Goal: Navigation & Orientation: Find specific page/section

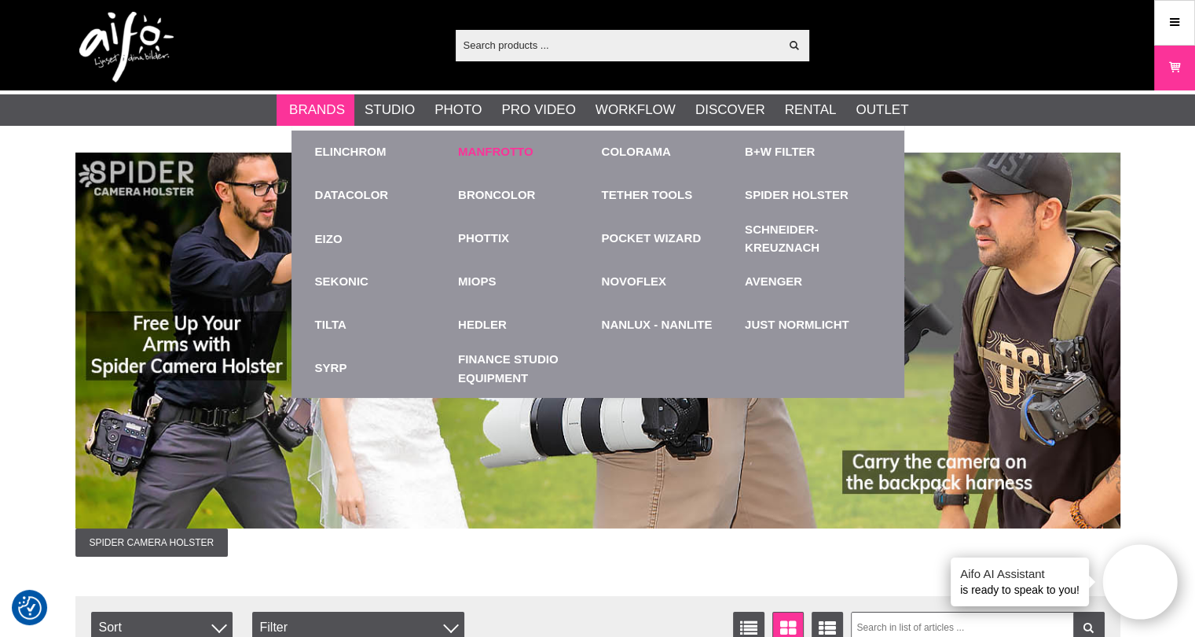
click at [481, 150] on link "Manfrotto" at bounding box center [495, 152] width 75 height 18
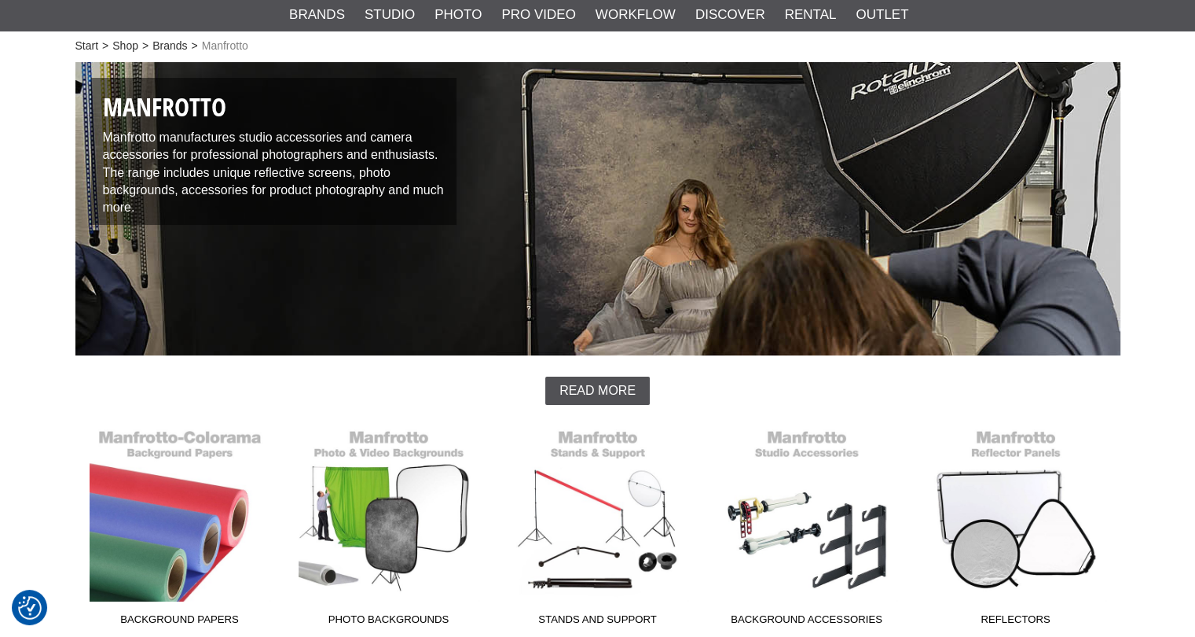
scroll to position [314, 0]
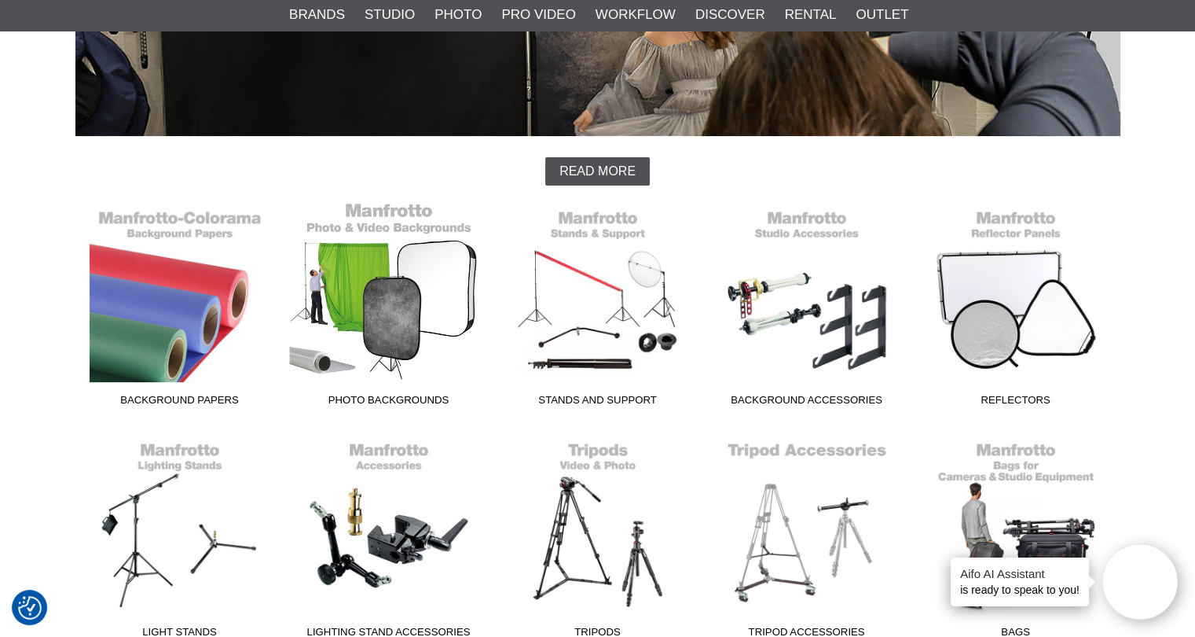
click at [385, 284] on link "Photo Backgrounds" at bounding box center [389, 307] width 209 height 212
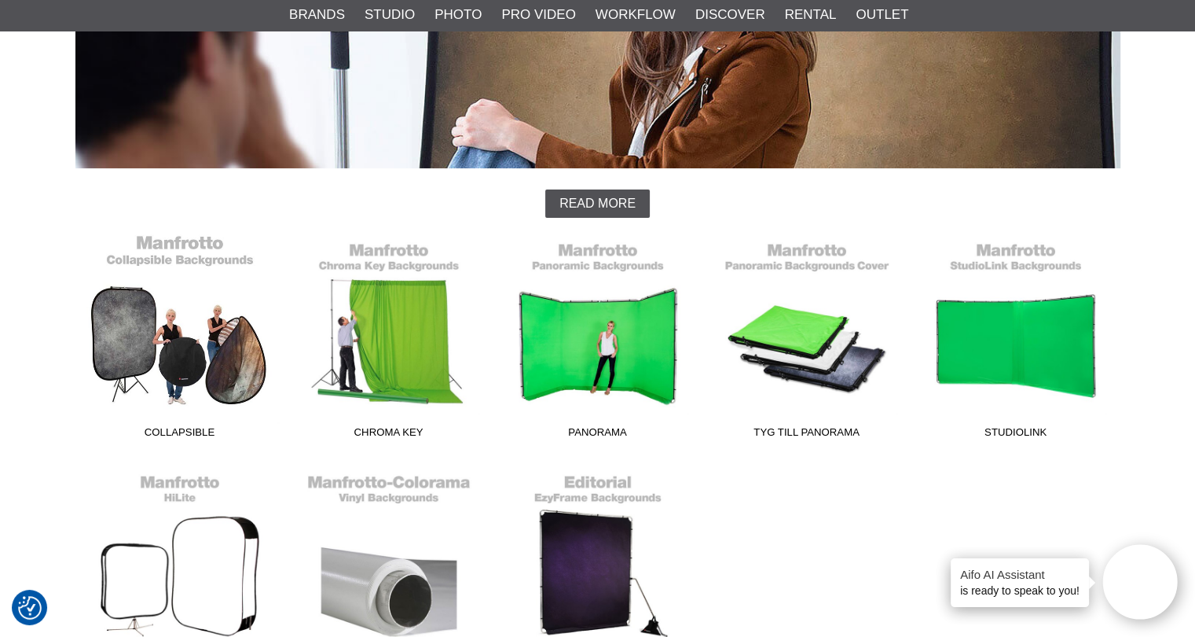
scroll to position [314, 0]
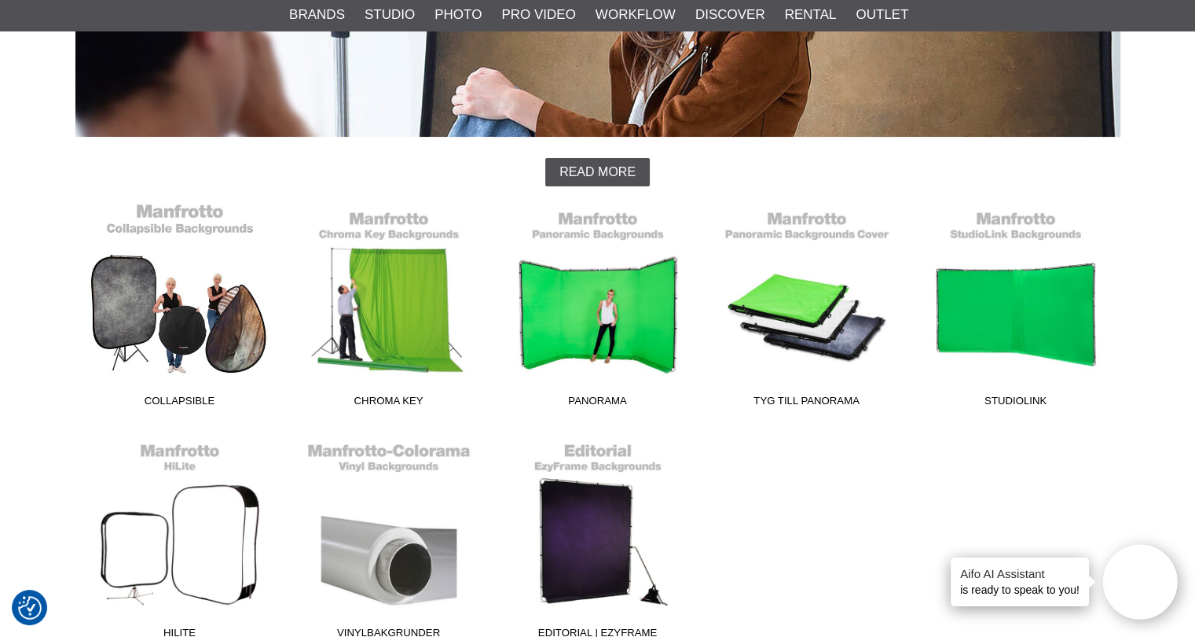
click at [167, 291] on link "Collapsible" at bounding box center [179, 308] width 209 height 212
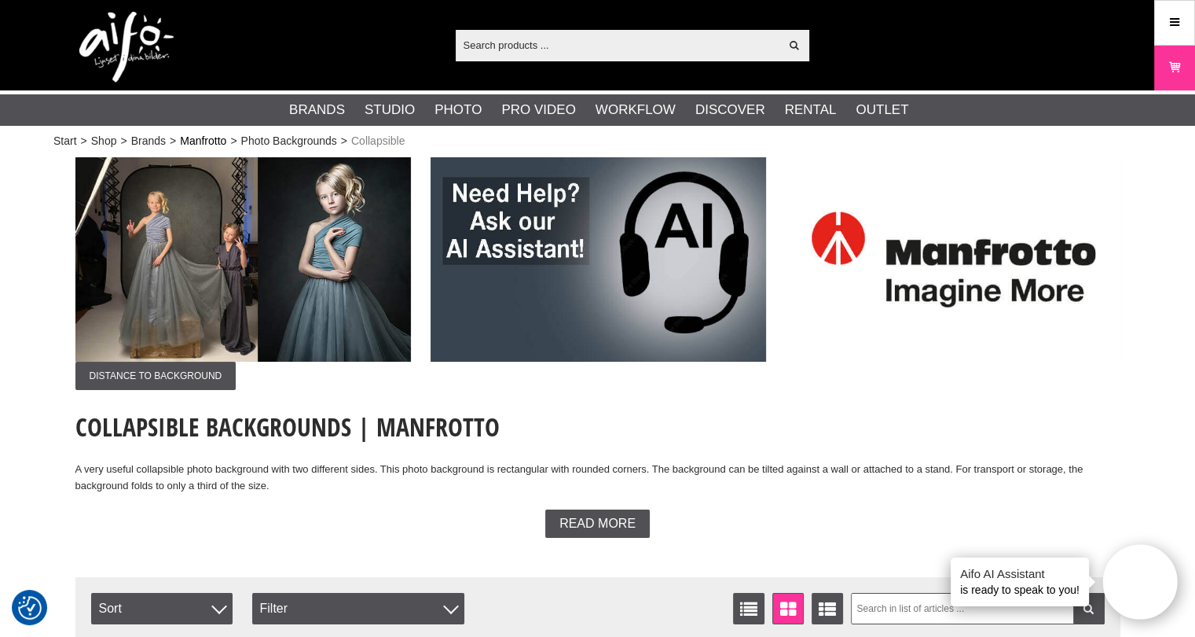
click at [204, 142] on link "Manfrotto" at bounding box center [203, 141] width 46 height 17
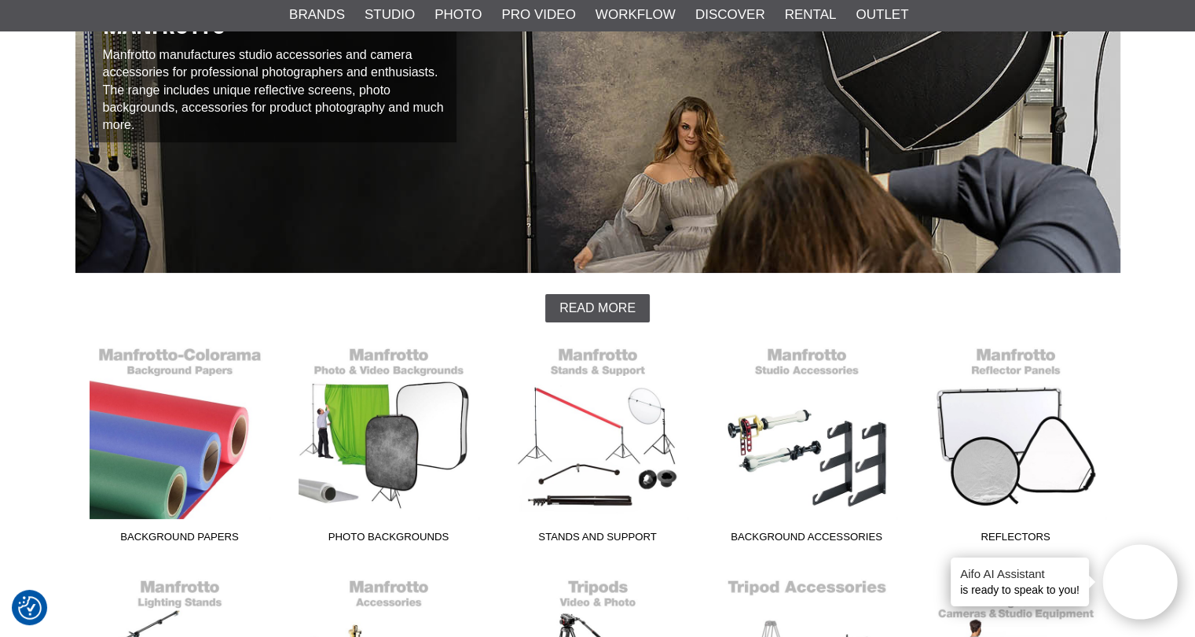
scroll to position [157, 0]
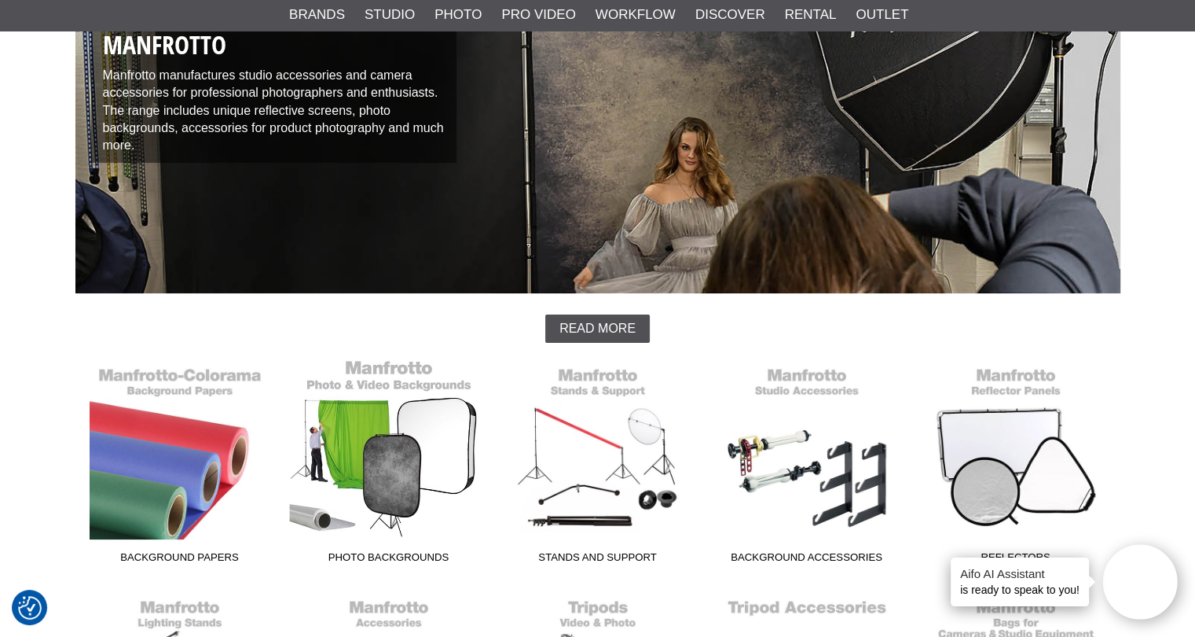
click at [413, 432] on link "Photo Backgrounds" at bounding box center [389, 464] width 209 height 212
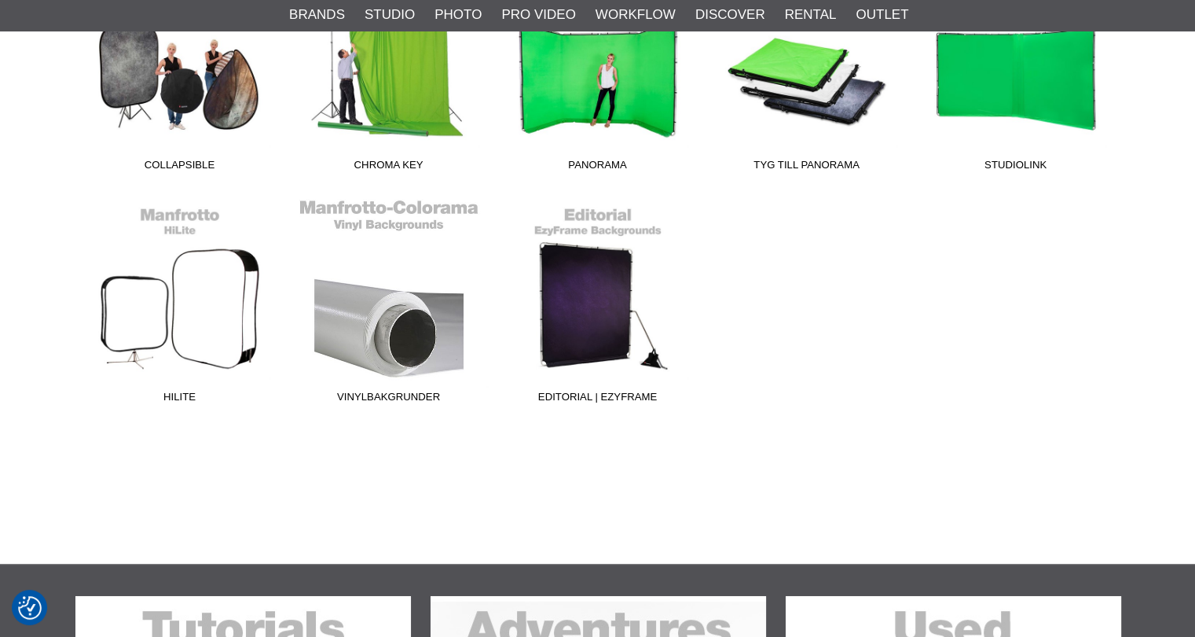
scroll to position [550, 0]
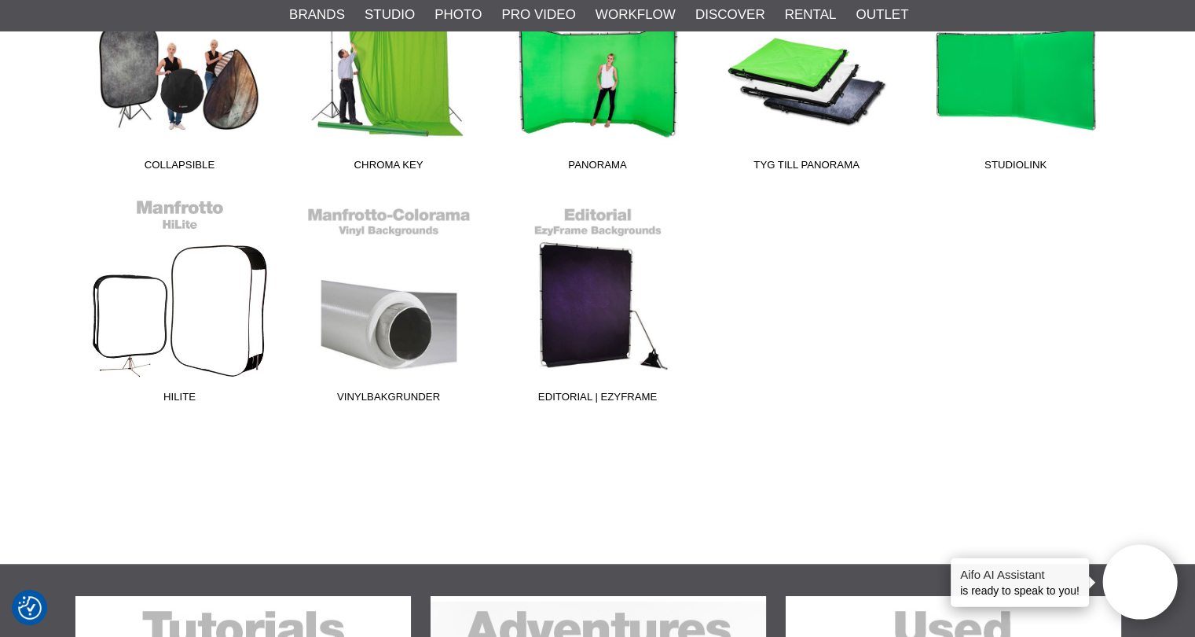
click at [186, 351] on link "HiLite" at bounding box center [179, 304] width 209 height 212
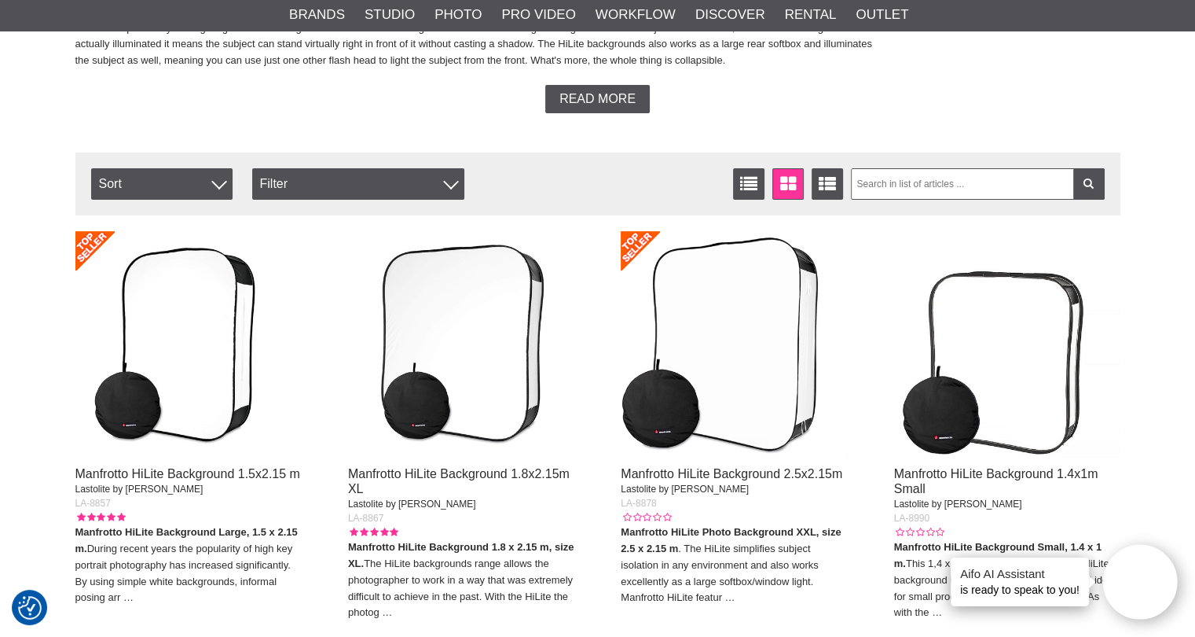
scroll to position [550, 0]
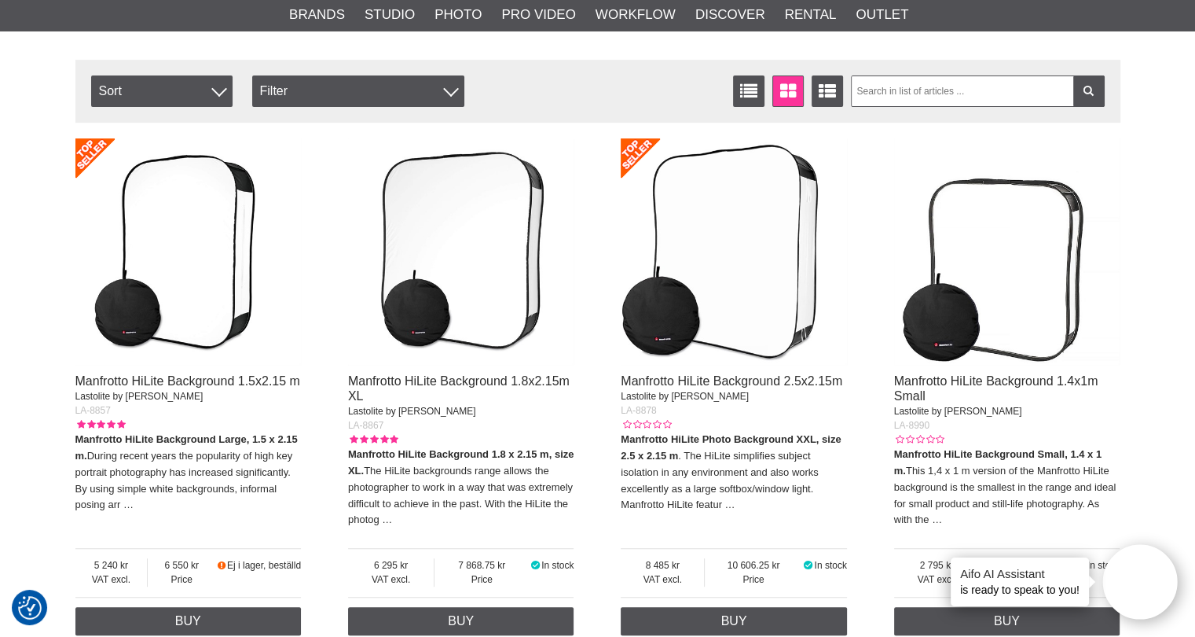
click at [434, 268] on img at bounding box center [461, 251] width 226 height 226
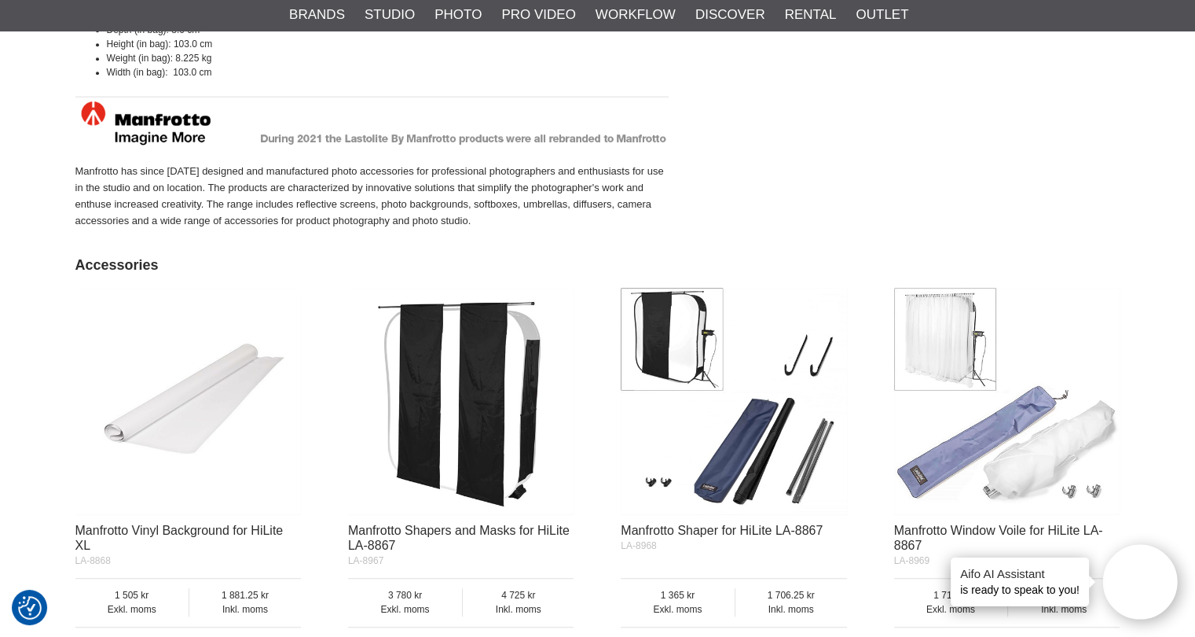
scroll to position [1808, 0]
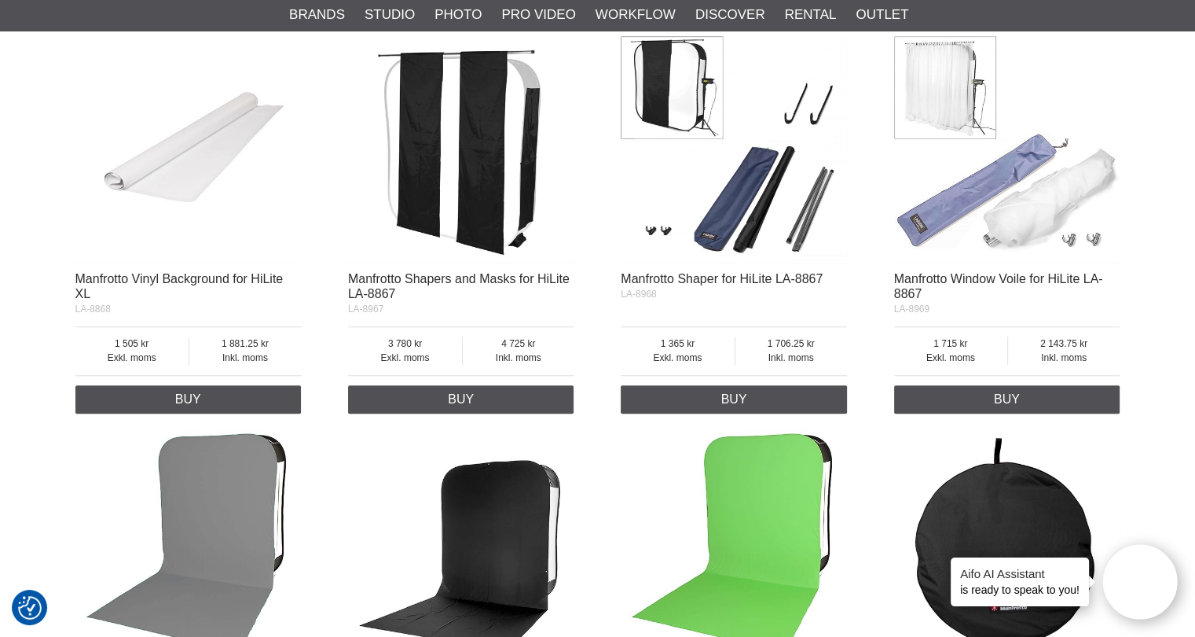
click at [178, 163] on img at bounding box center [188, 149] width 226 height 226
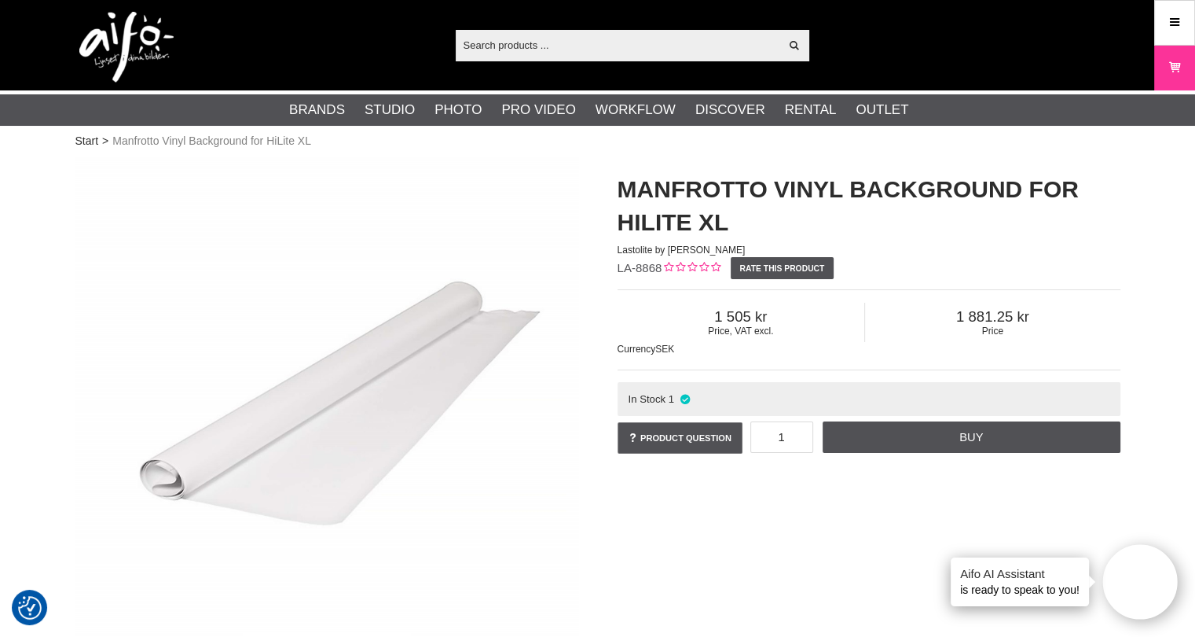
click at [1175, 20] on icon at bounding box center [1175, 22] width 14 height 17
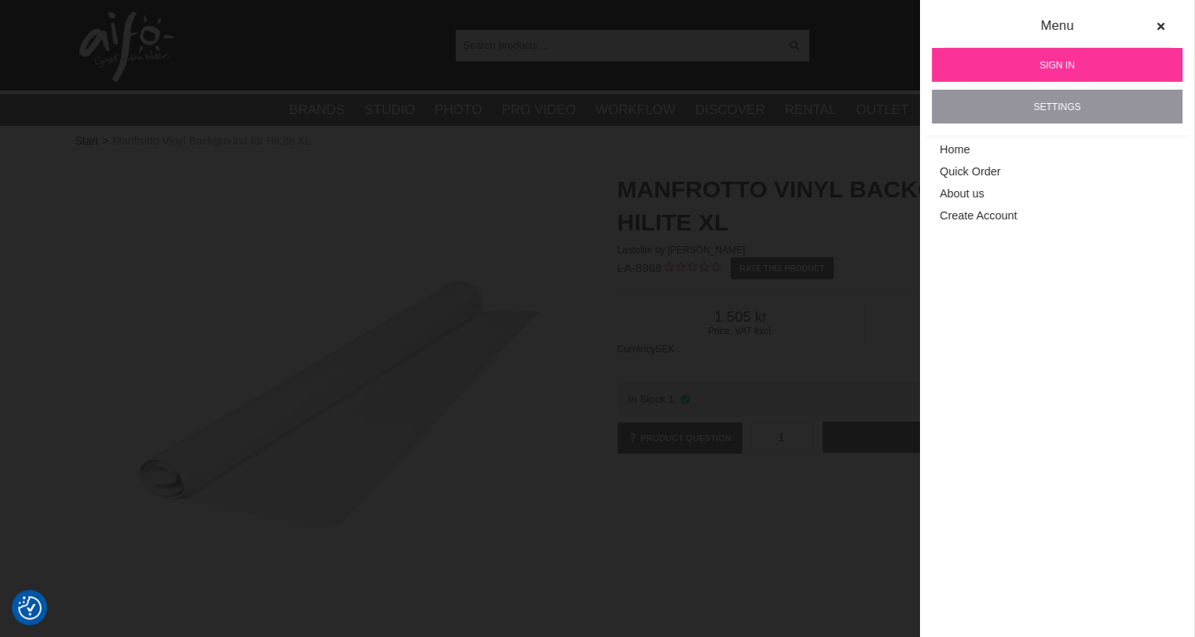
click at [1066, 102] on link "Settings" at bounding box center [1057, 107] width 251 height 34
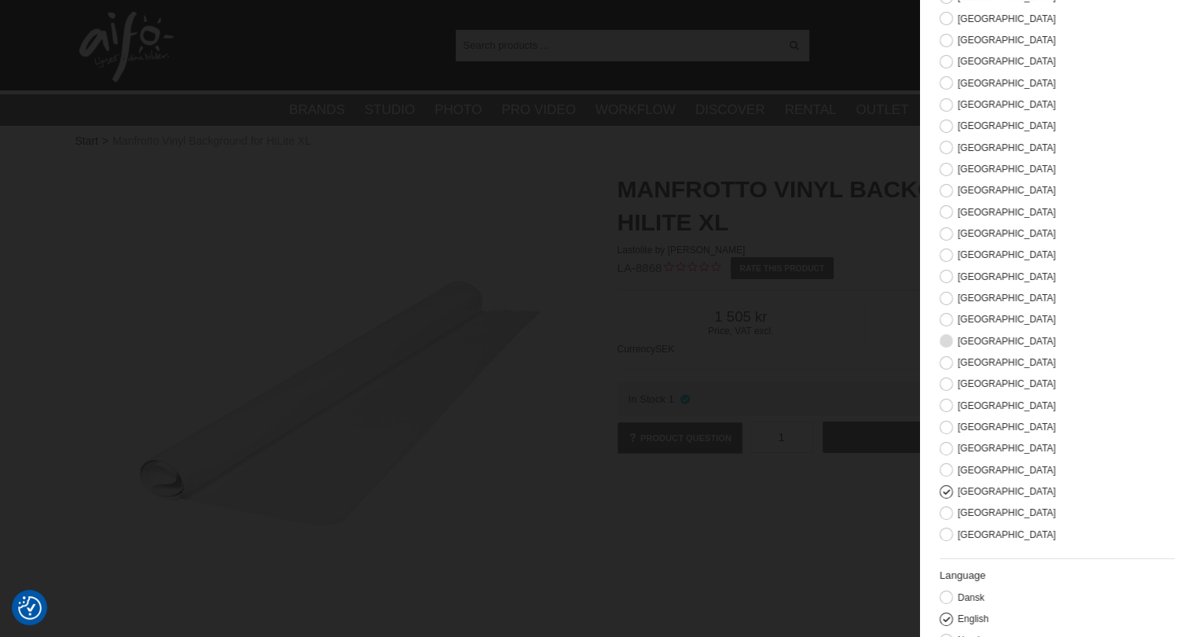
scroll to position [157, 0]
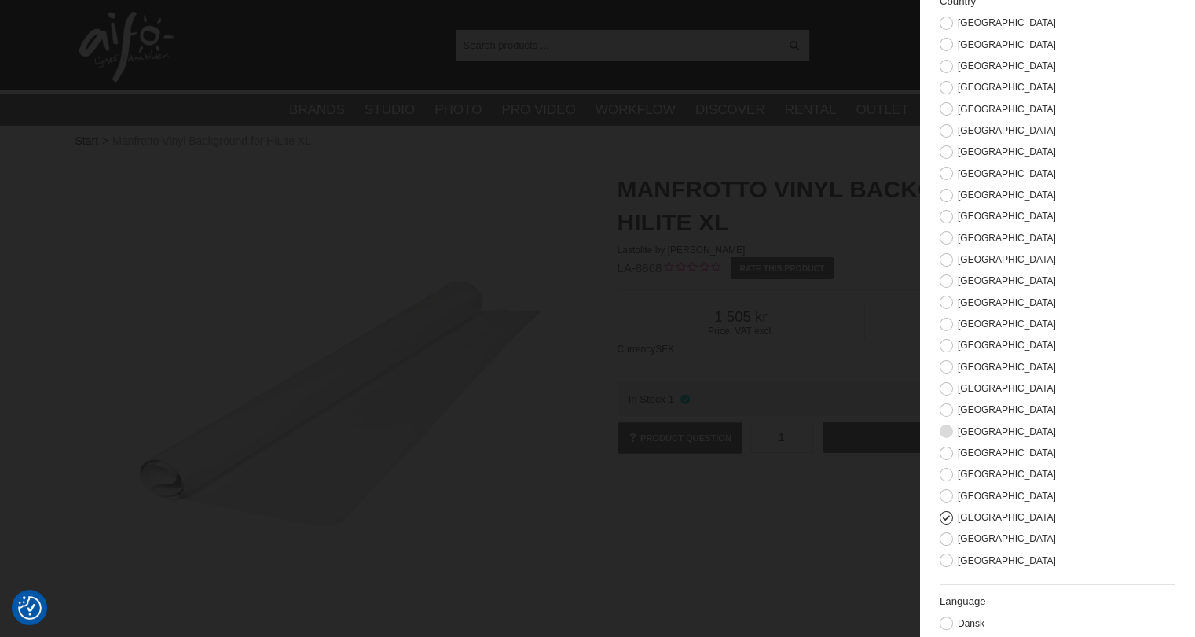
click at [946, 430] on button at bounding box center [946, 430] width 13 height 13
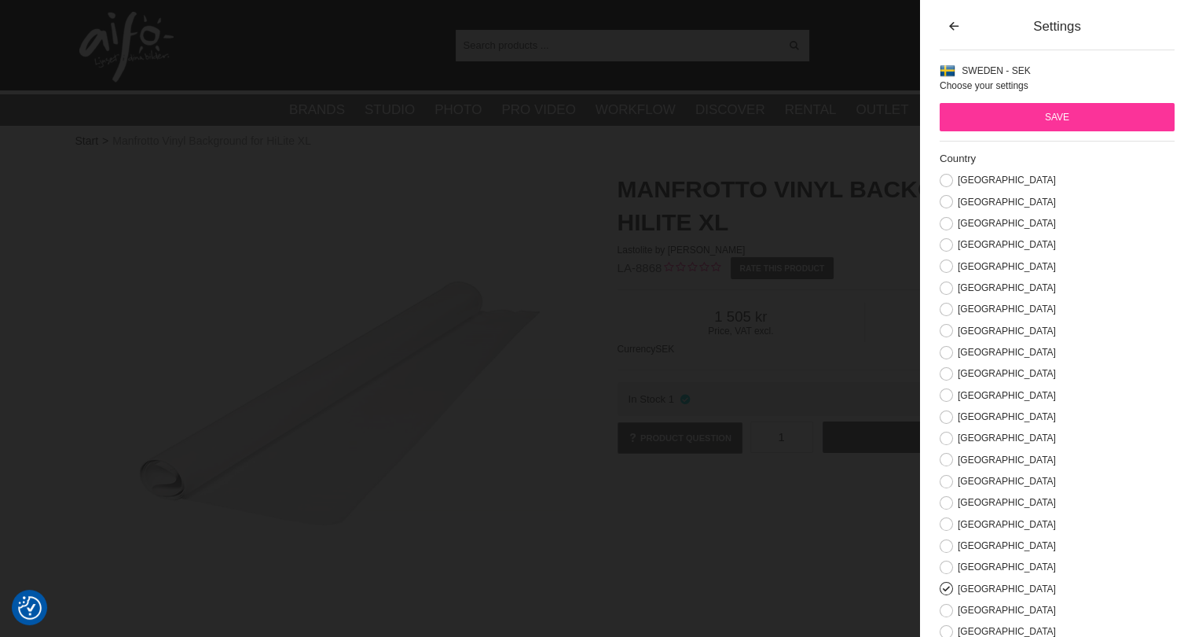
click at [1050, 119] on input "Save" at bounding box center [1057, 117] width 235 height 28
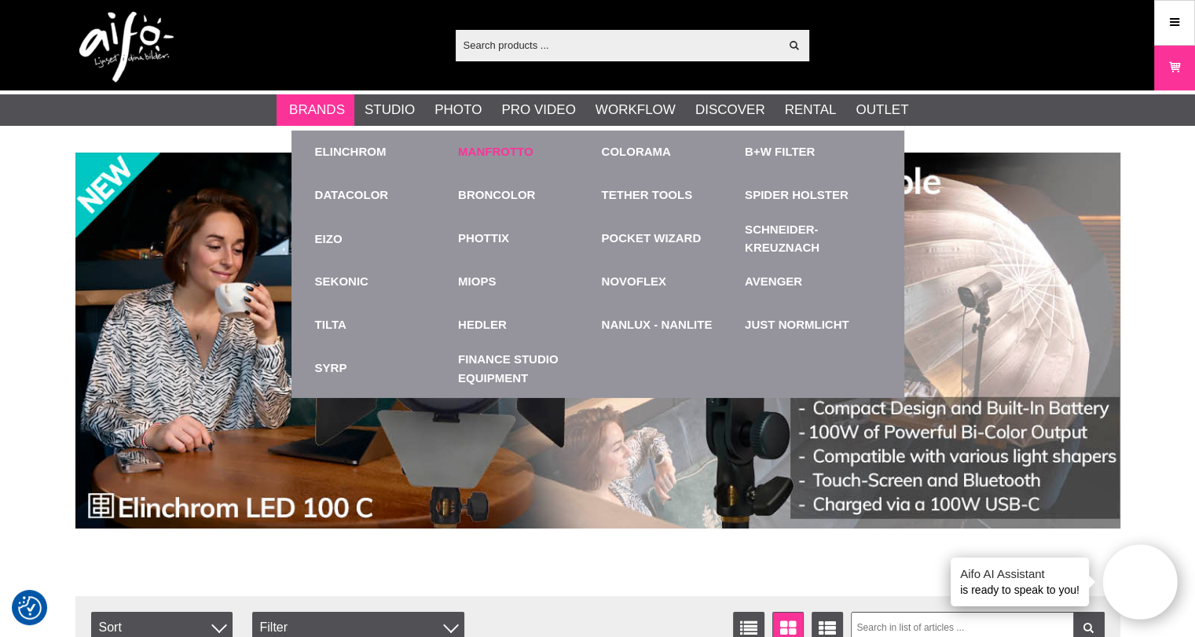
click at [505, 156] on link "Manfrotto" at bounding box center [495, 152] width 75 height 18
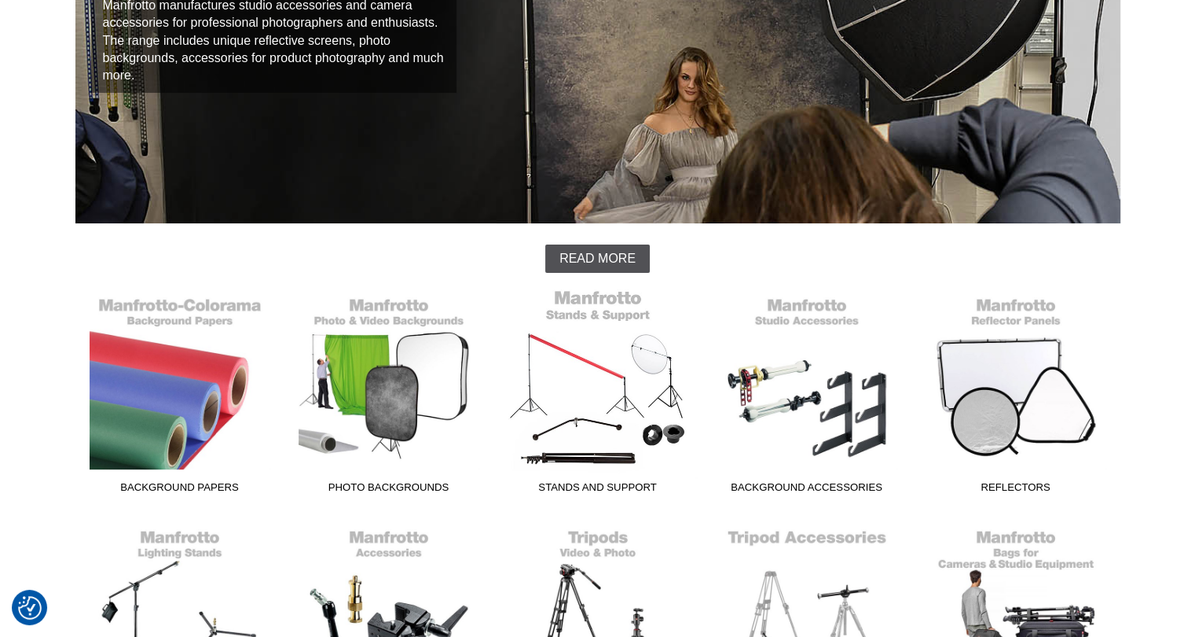
scroll to position [236, 0]
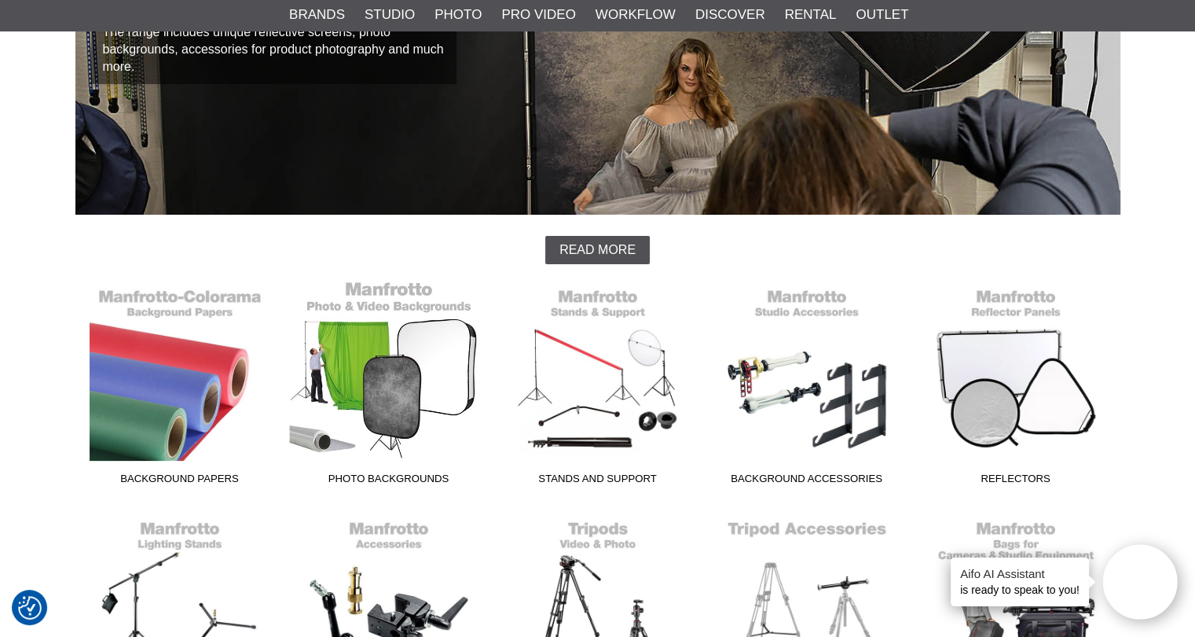
click at [424, 362] on link "Photo Backgrounds" at bounding box center [389, 386] width 209 height 212
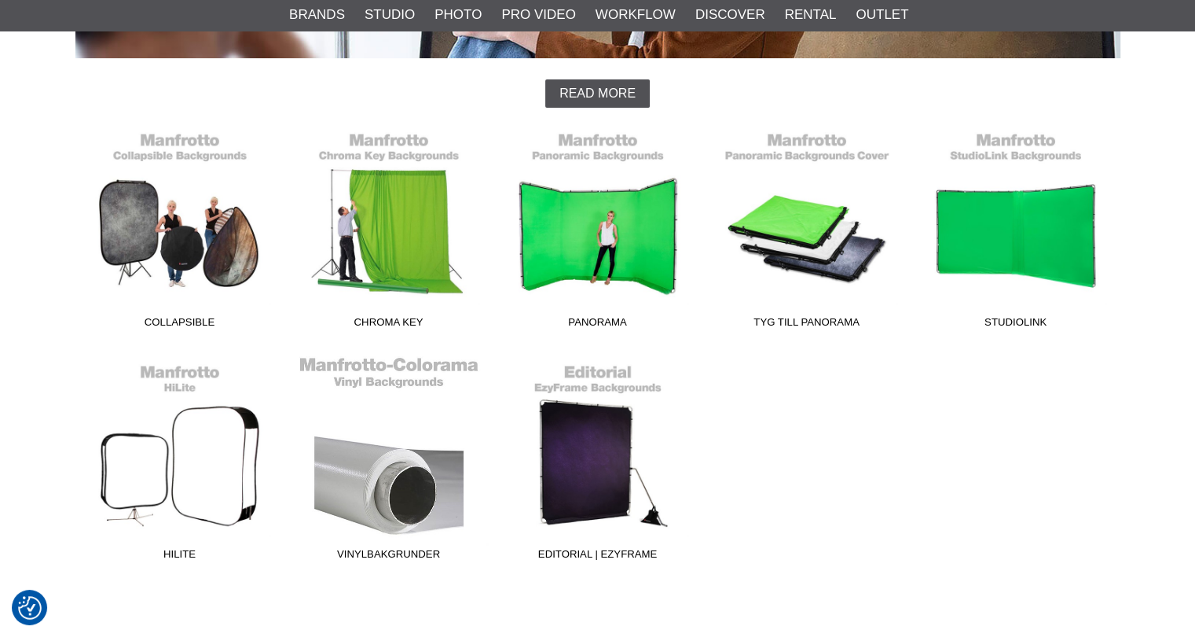
scroll to position [393, 0]
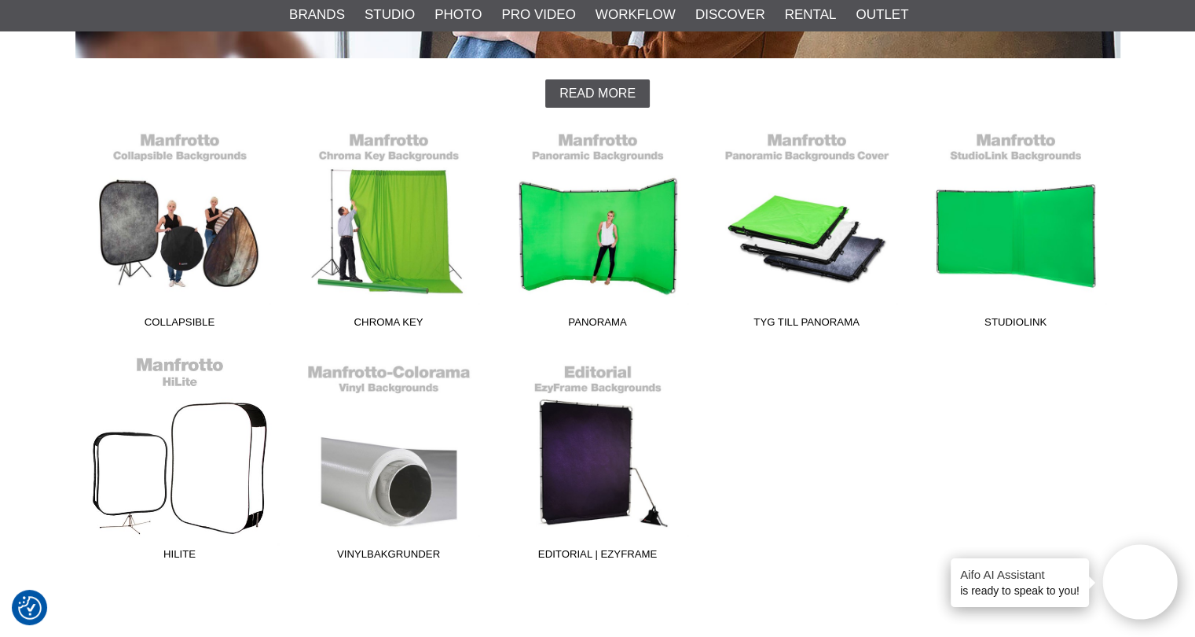
click at [223, 427] on link "HiLite" at bounding box center [179, 461] width 209 height 212
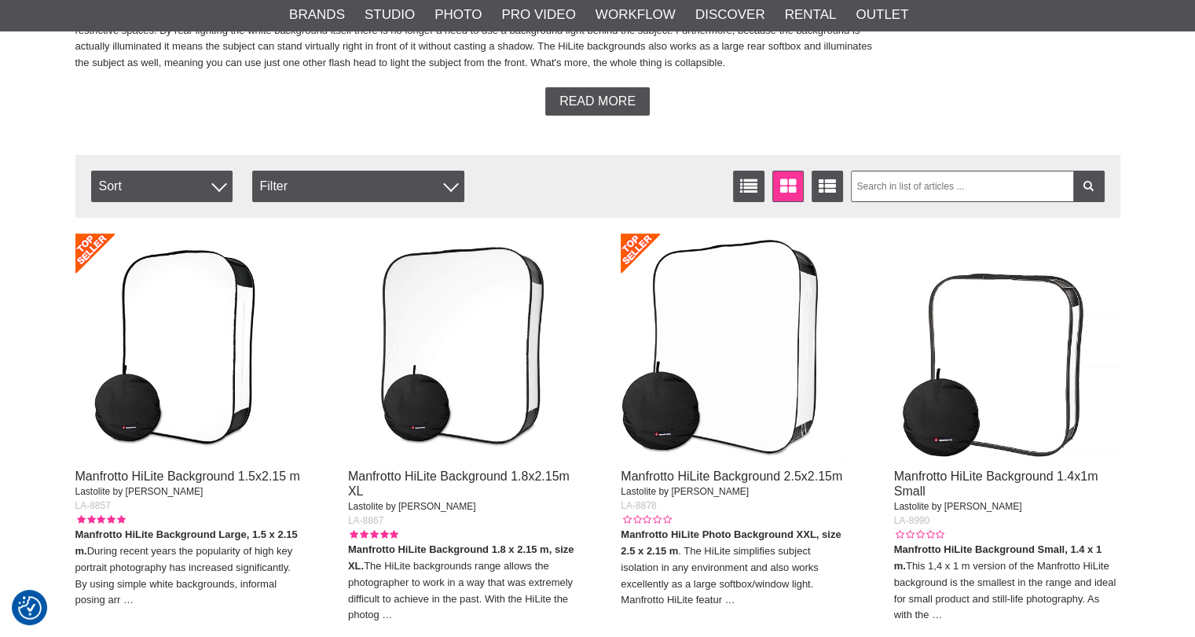
scroll to position [550, 0]
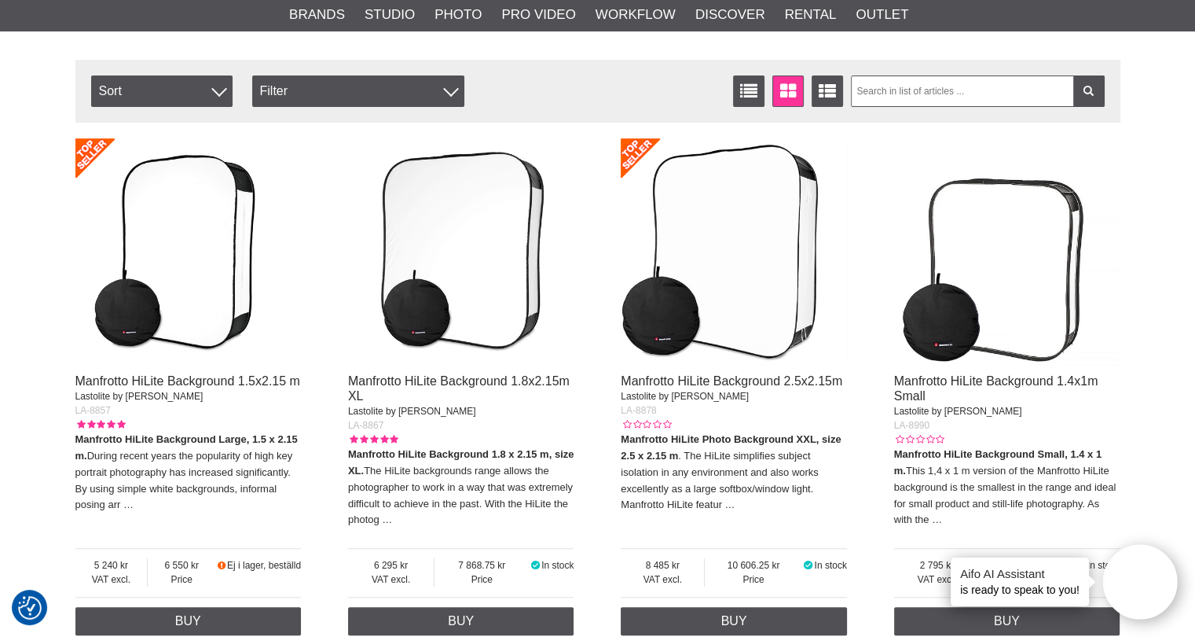
click at [506, 278] on img at bounding box center [461, 251] width 226 height 226
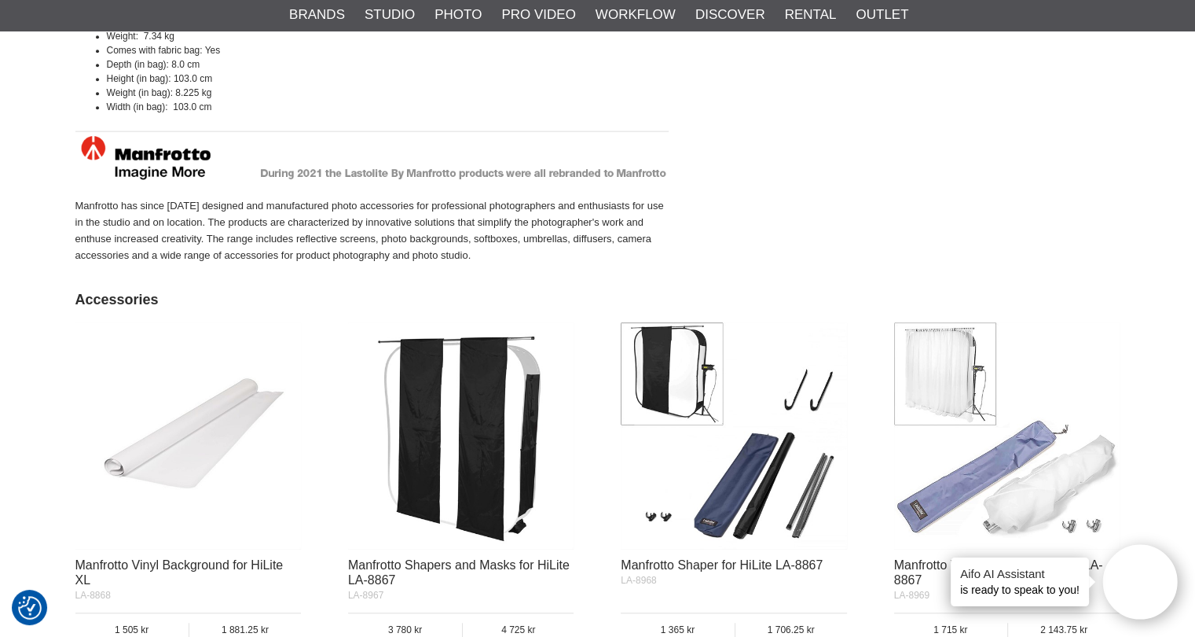
scroll to position [1729, 0]
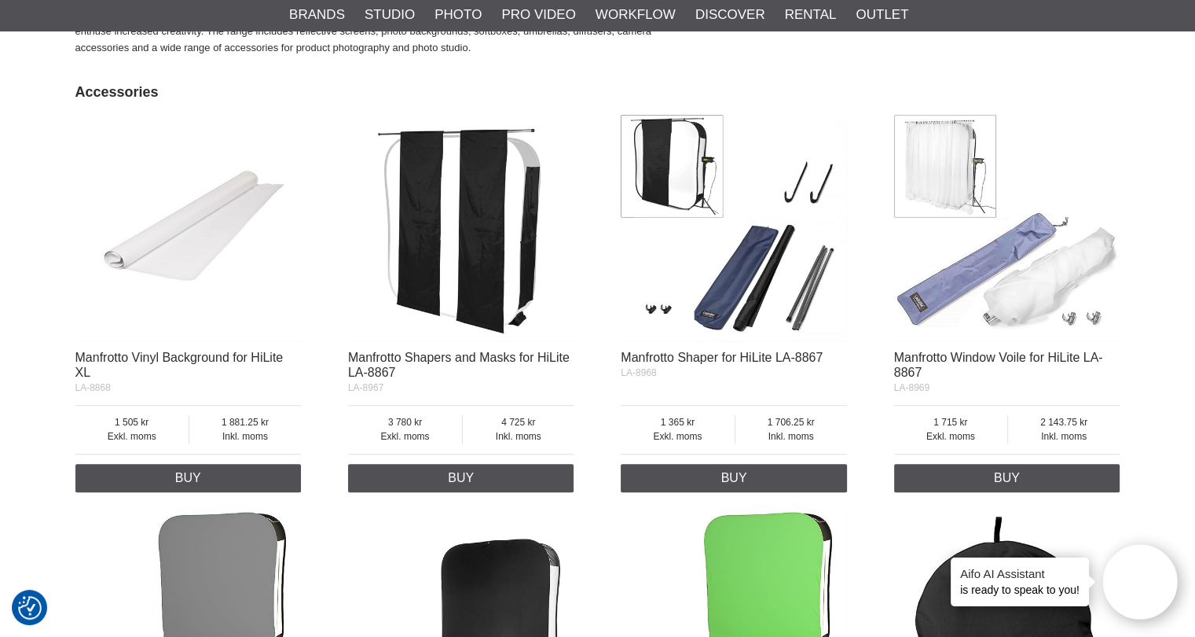
click at [162, 235] on img at bounding box center [188, 228] width 226 height 226
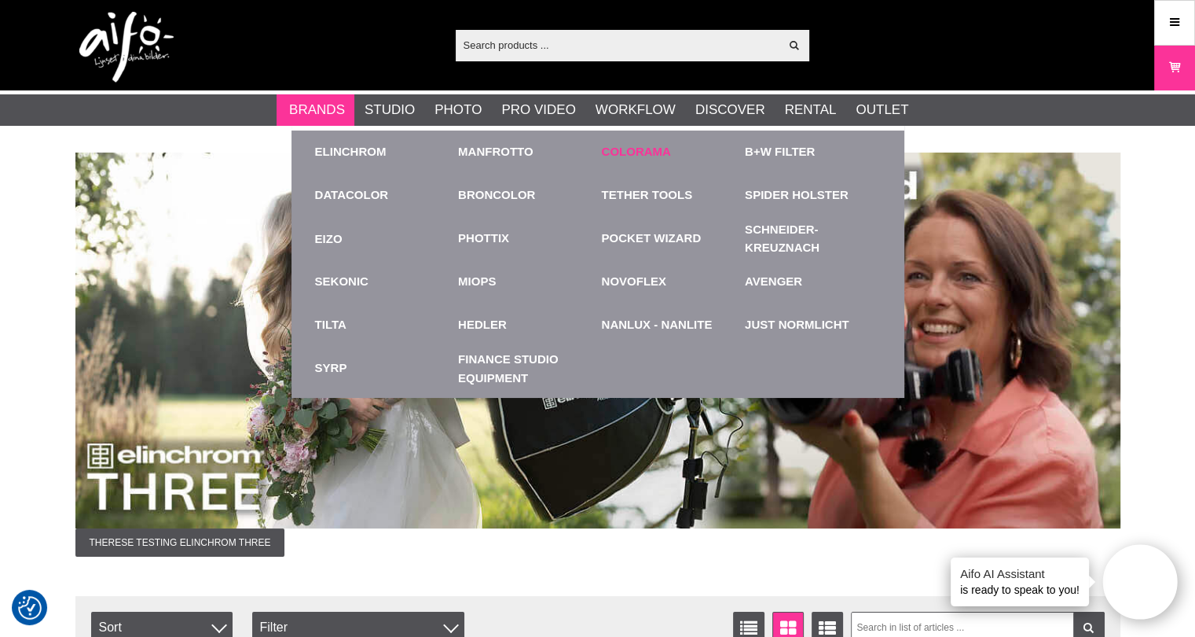
click at [609, 151] on link "Colorama" at bounding box center [636, 152] width 69 height 18
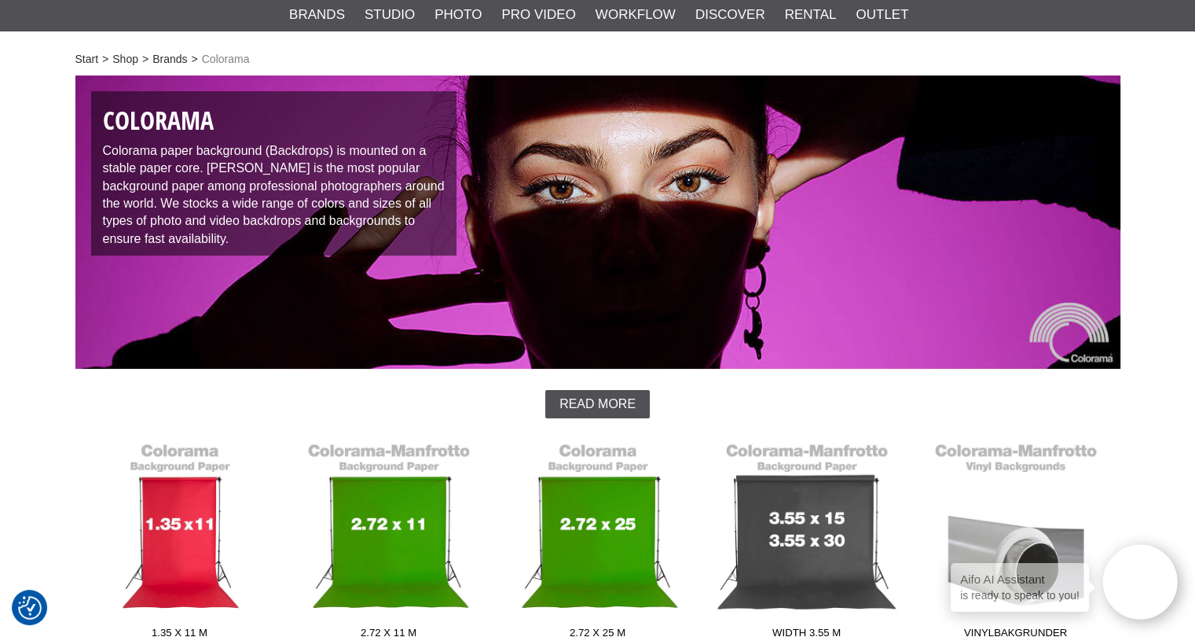
scroll to position [314, 0]
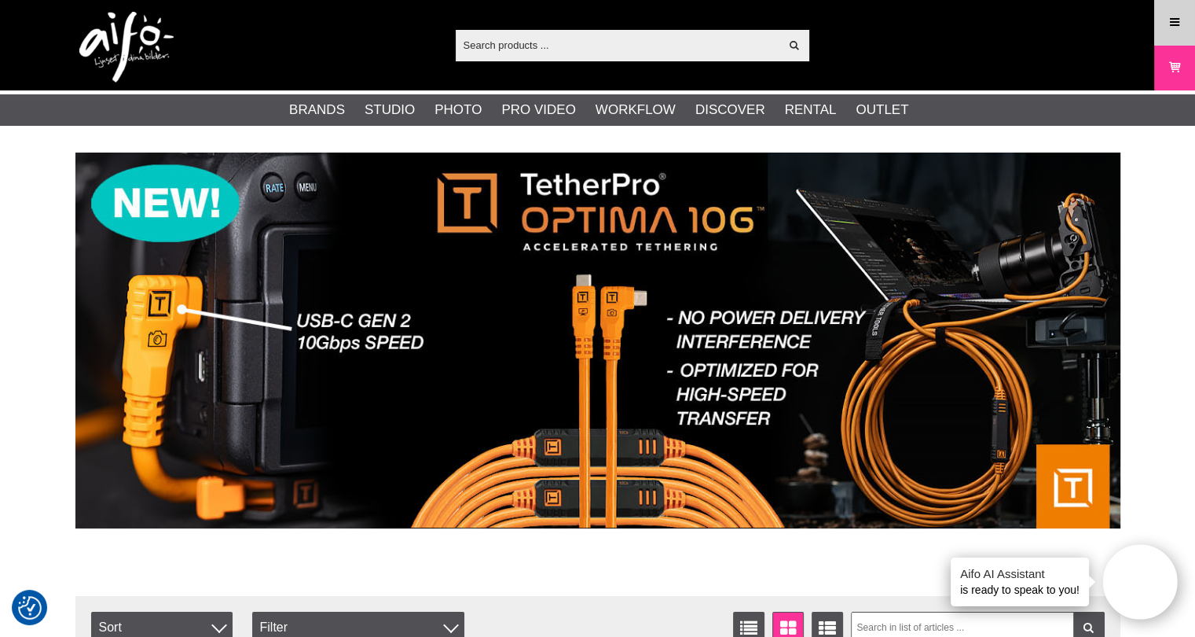
click at [1180, 18] on icon at bounding box center [1175, 22] width 14 height 17
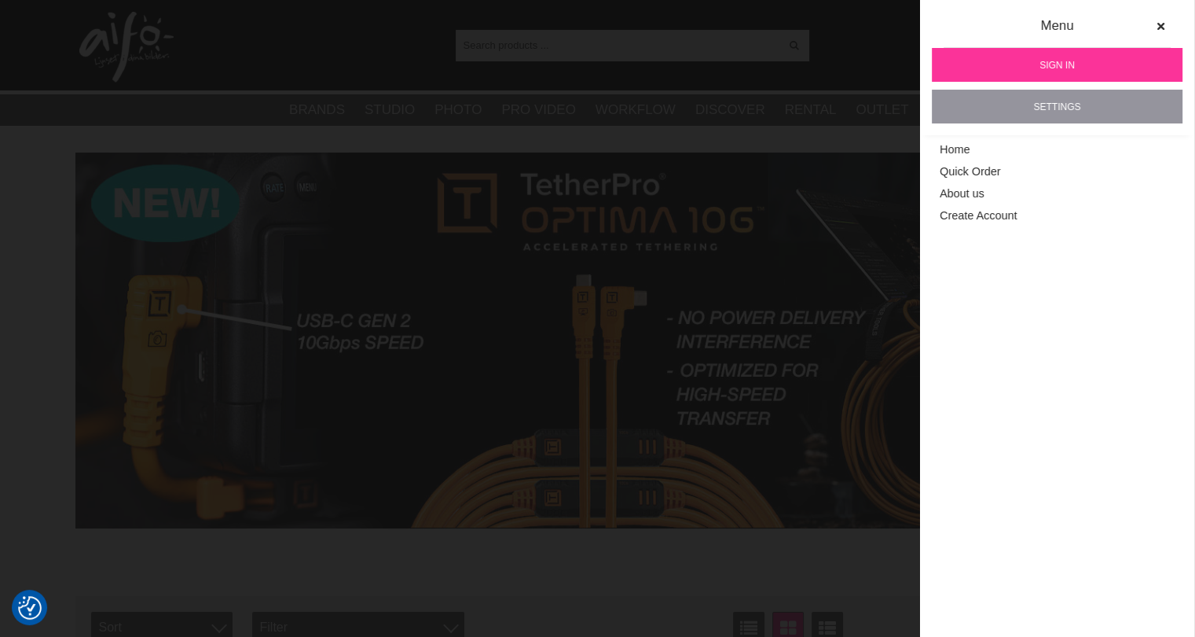
click at [1053, 103] on link "Settings" at bounding box center [1057, 107] width 251 height 34
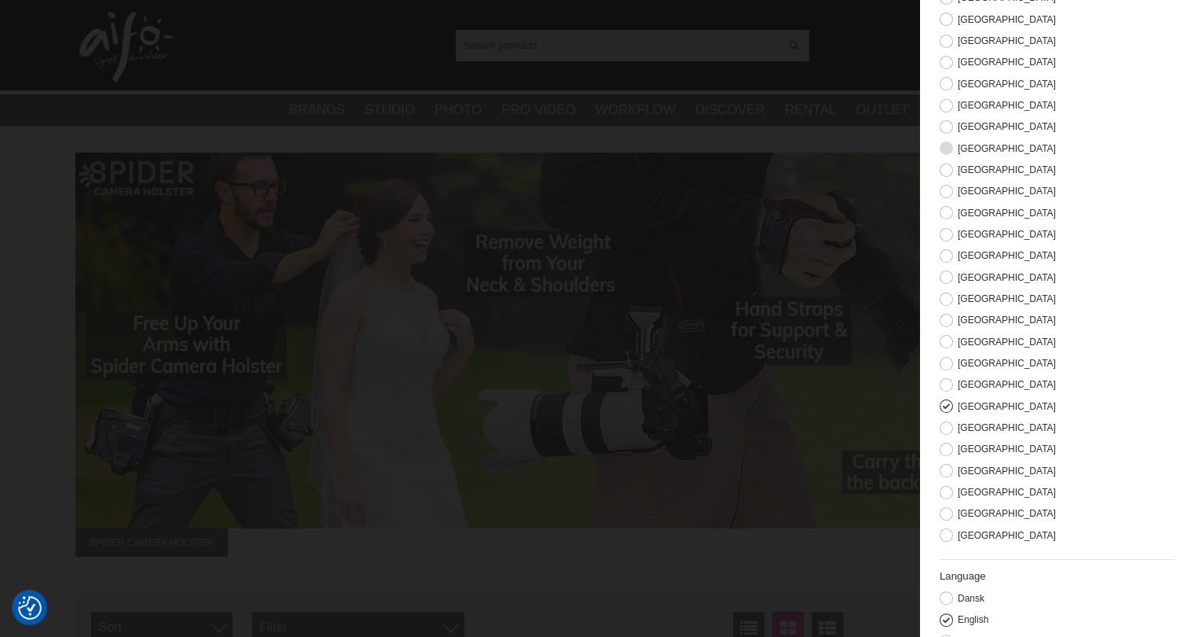
scroll to position [264, 0]
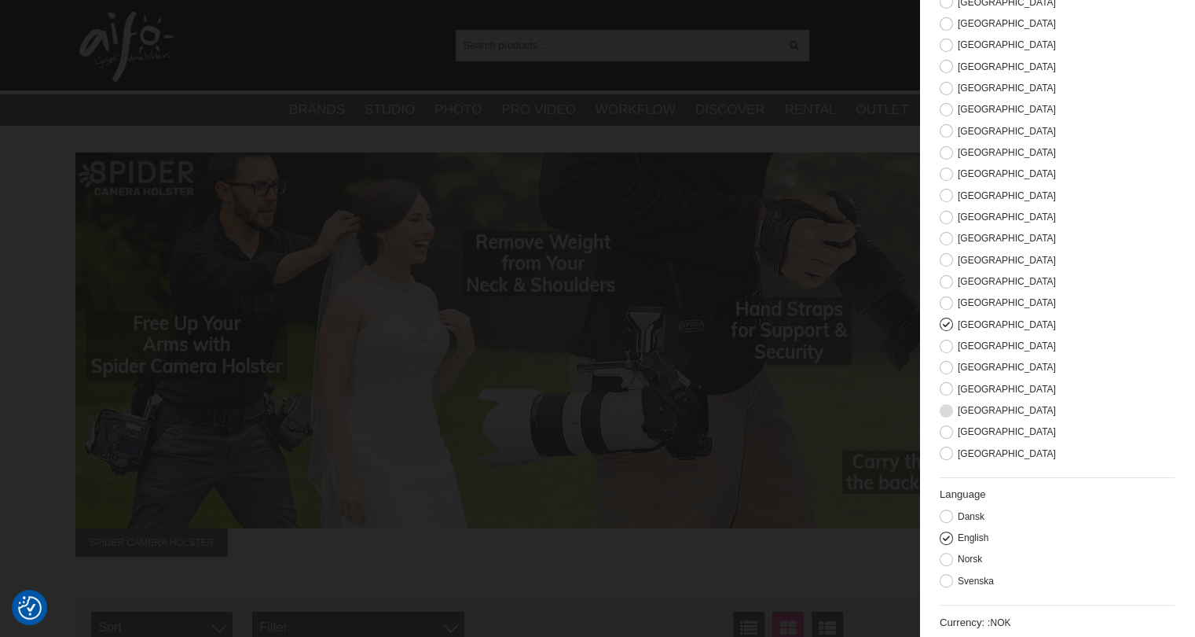
click at [943, 407] on button at bounding box center [946, 410] width 13 height 13
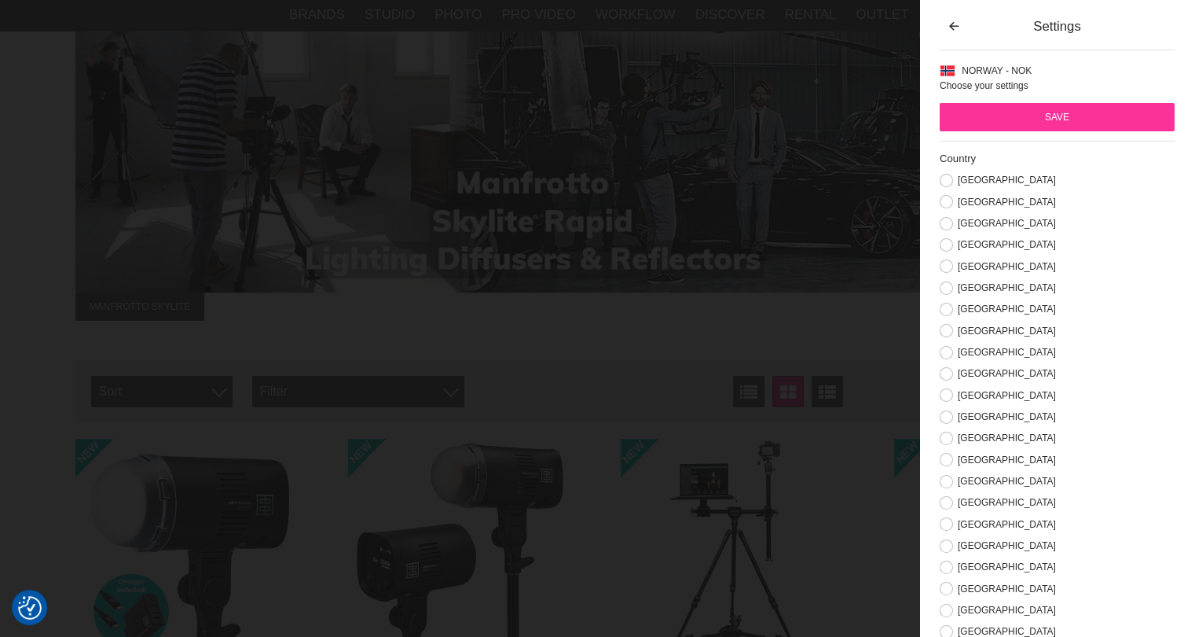
scroll to position [0, 0]
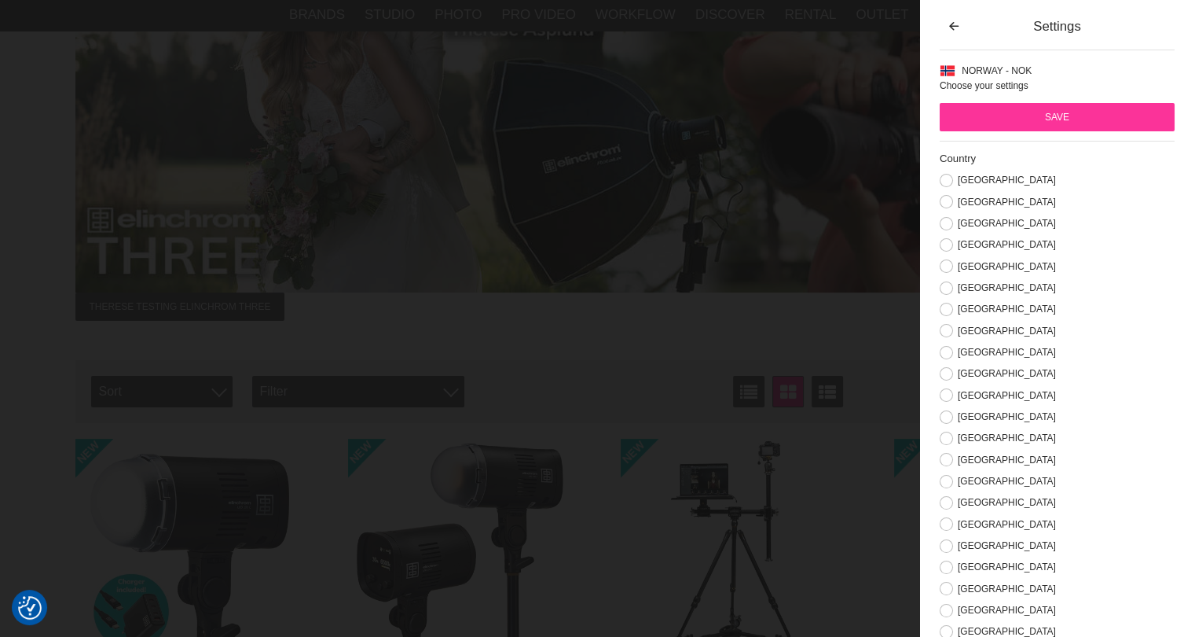
click at [1044, 119] on input "Save" at bounding box center [1057, 117] width 235 height 28
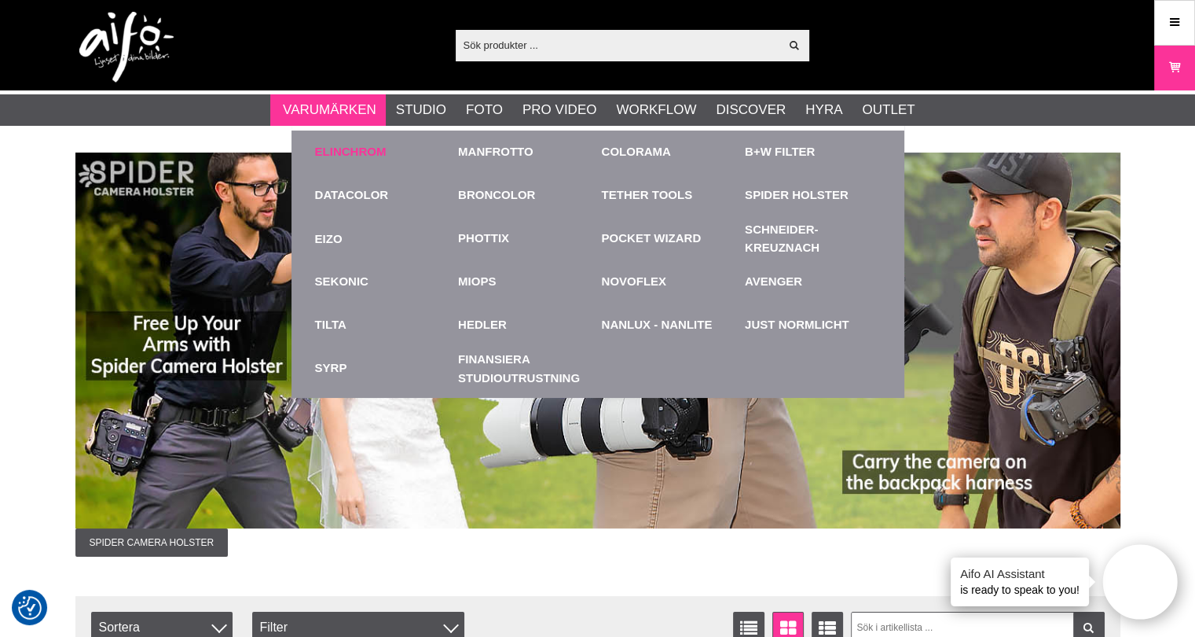
click at [336, 144] on link "Elinchrom" at bounding box center [351, 152] width 72 height 18
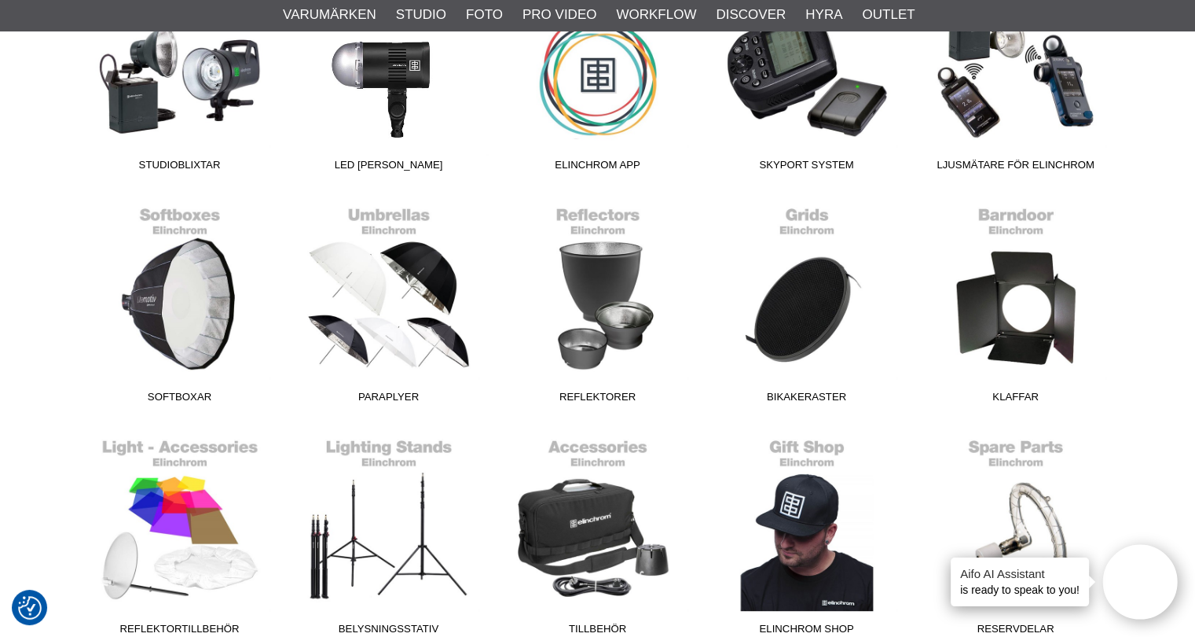
scroll to position [707, 0]
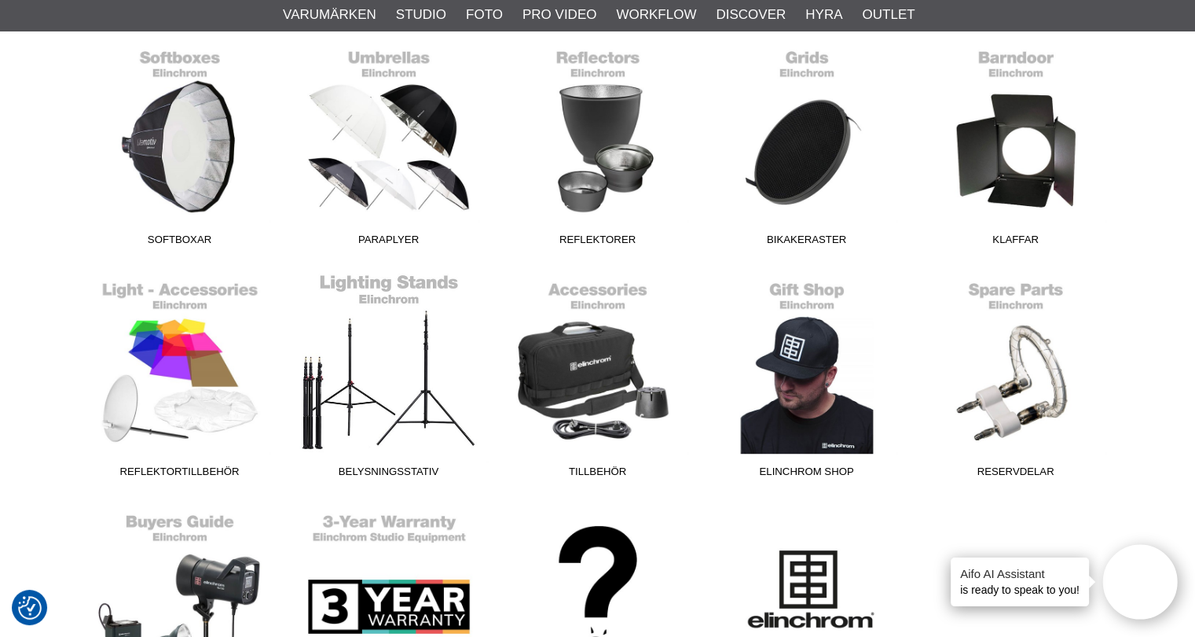
click at [396, 351] on link "Belysningsstativ" at bounding box center [389, 379] width 209 height 212
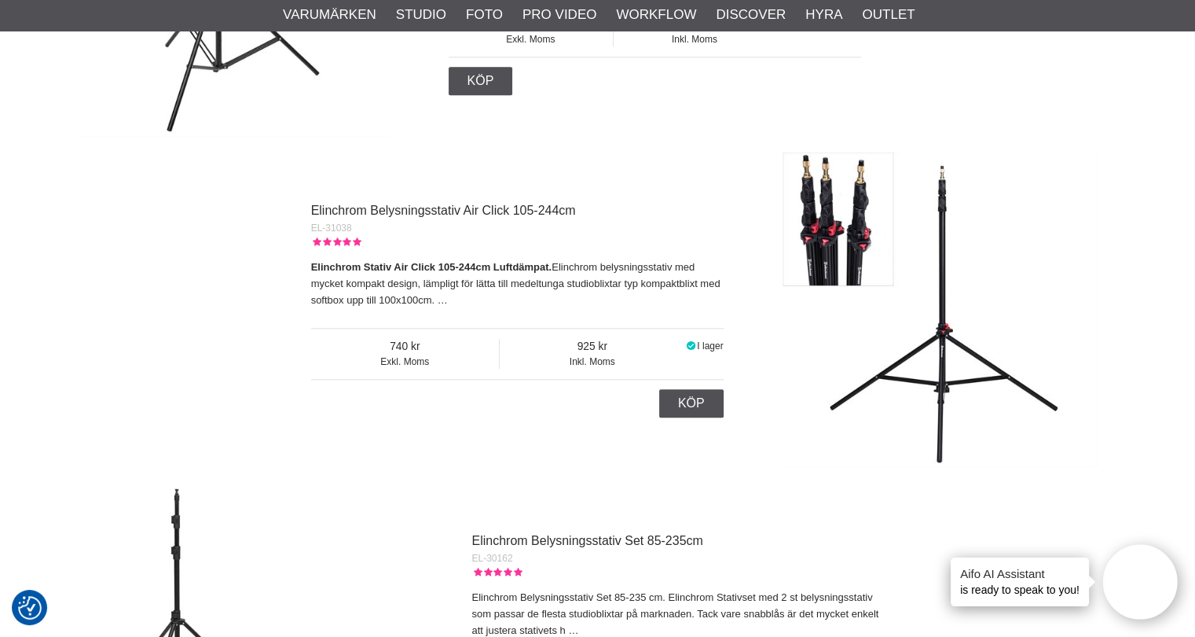
scroll to position [786, 0]
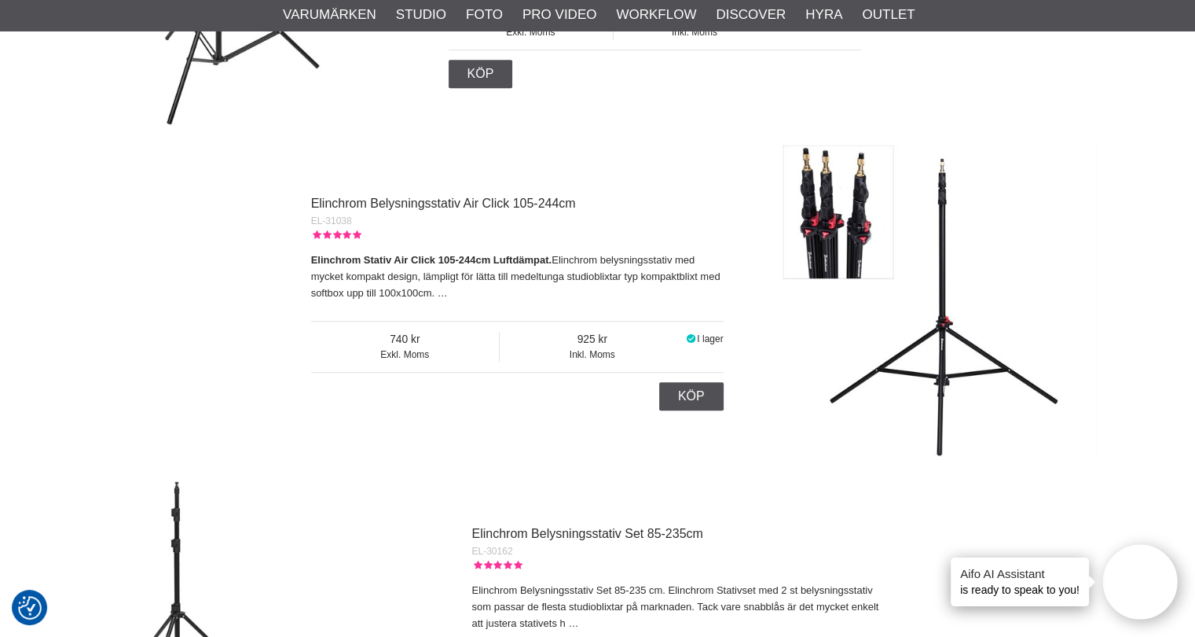
click at [399, 216] on div "EL-31038" at bounding box center [517, 221] width 413 height 14
click at [929, 225] on img at bounding box center [940, 302] width 314 height 314
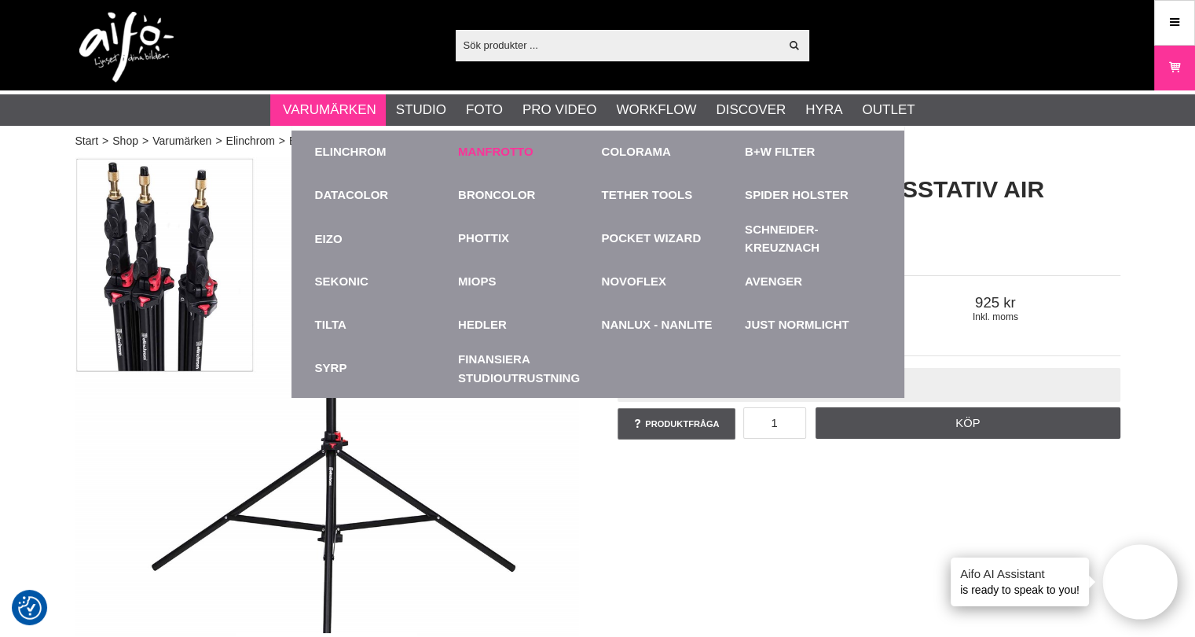
click at [476, 158] on link "Manfrotto" at bounding box center [495, 152] width 75 height 18
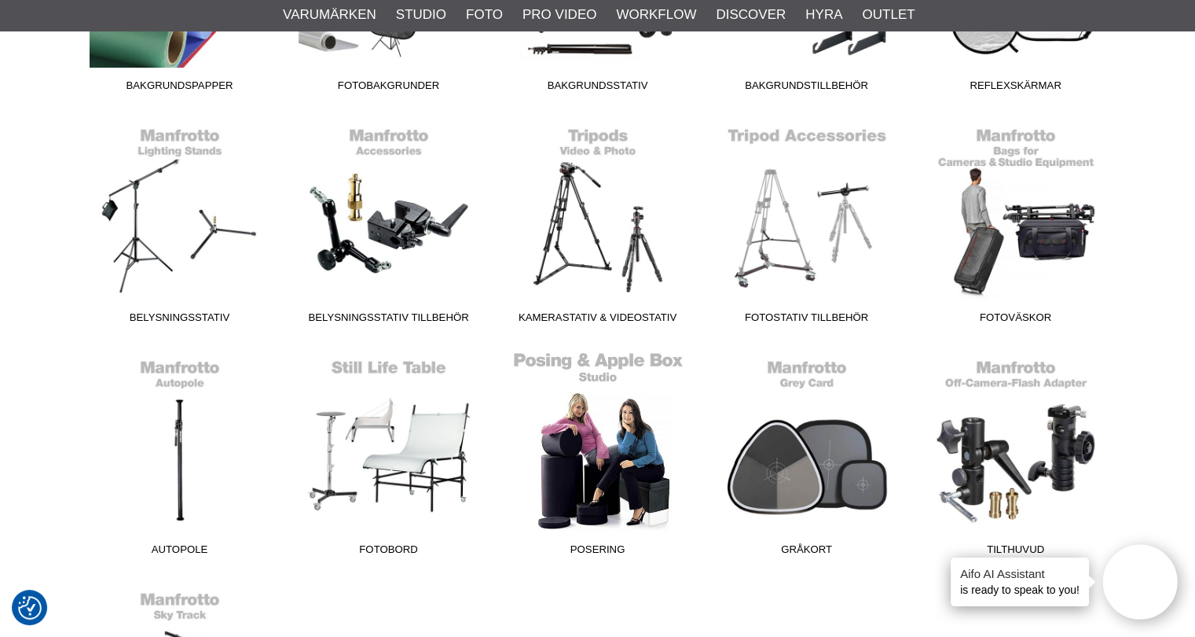
scroll to position [550, 0]
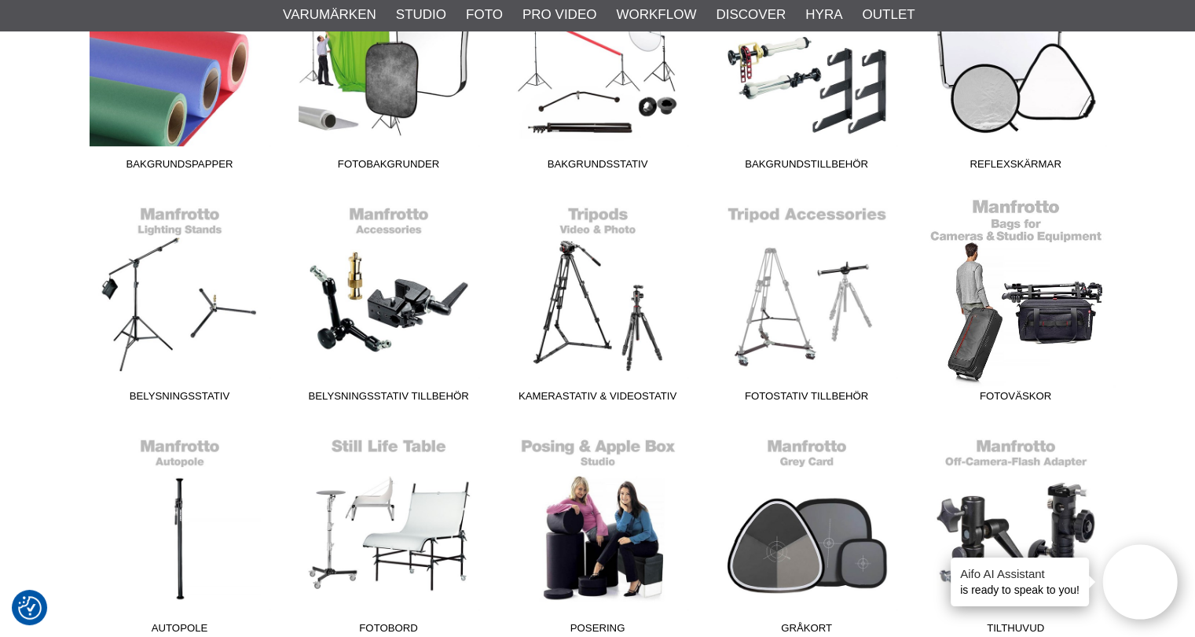
click at [997, 326] on link "Fotoväskor" at bounding box center [1016, 303] width 209 height 212
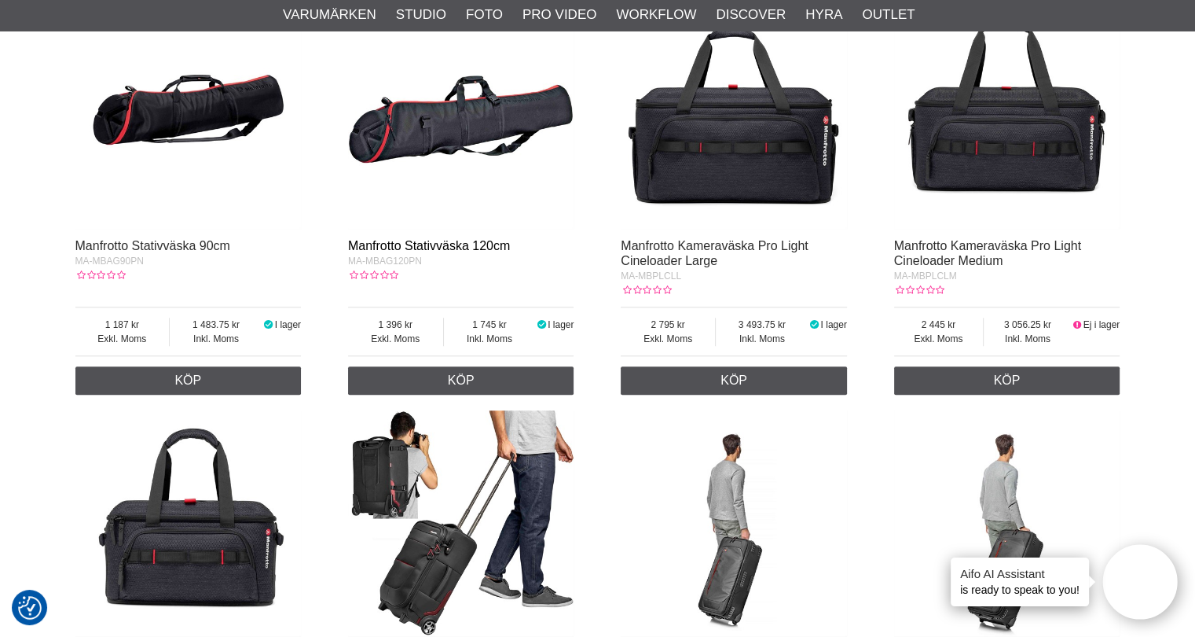
scroll to position [550, 0]
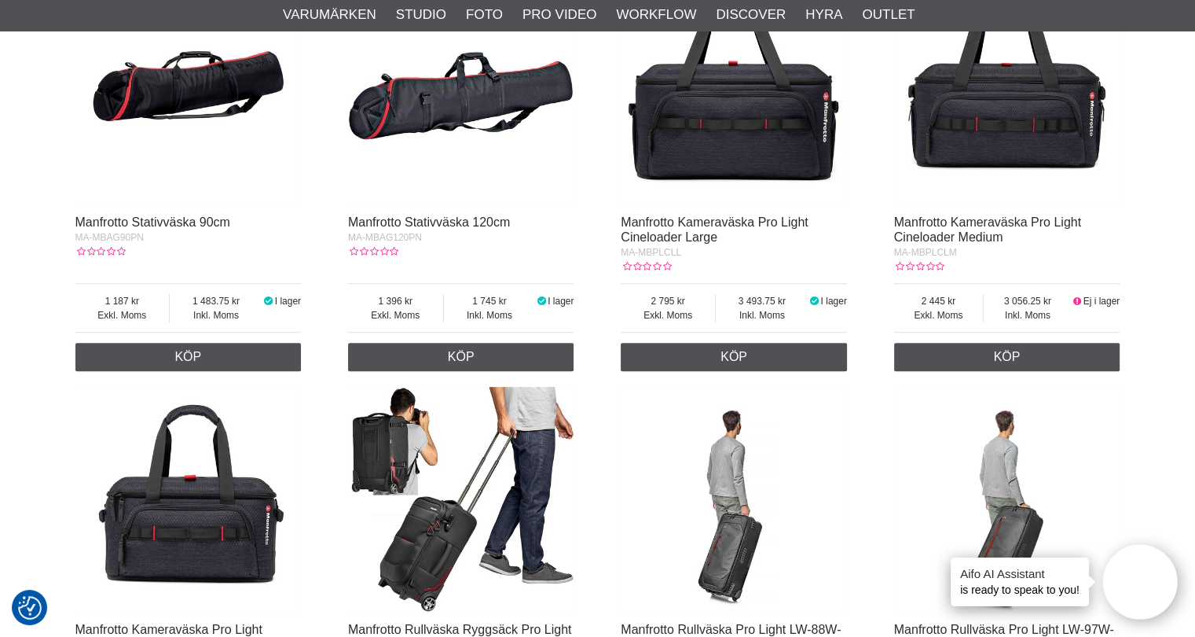
click at [455, 120] on img at bounding box center [461, 93] width 226 height 226
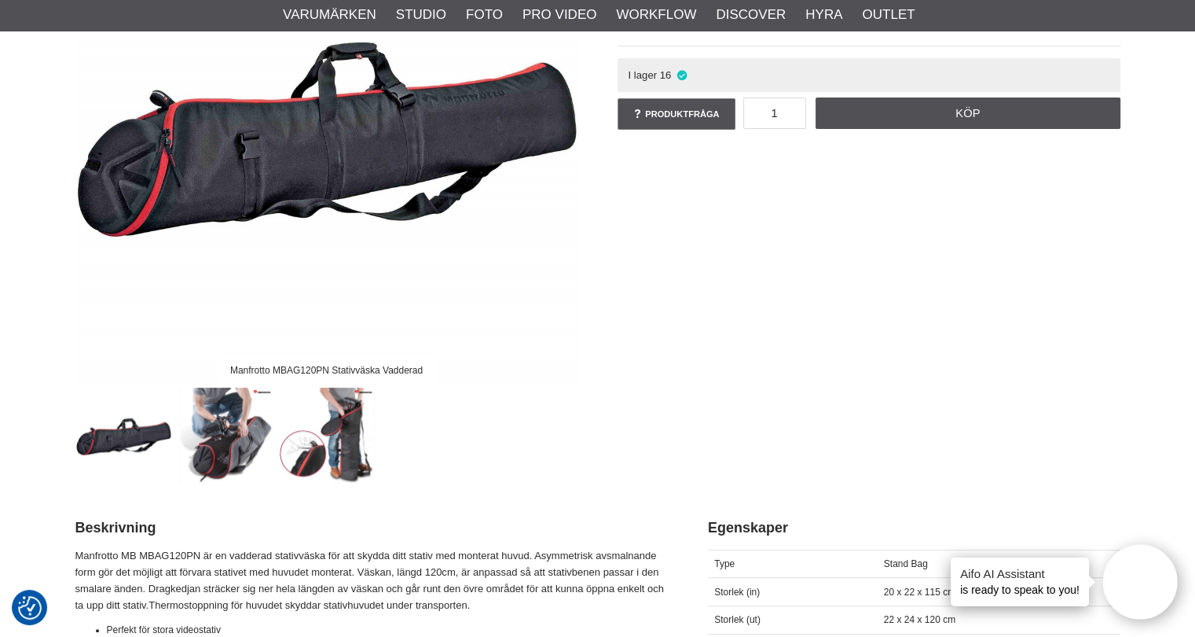
scroll to position [314, 0]
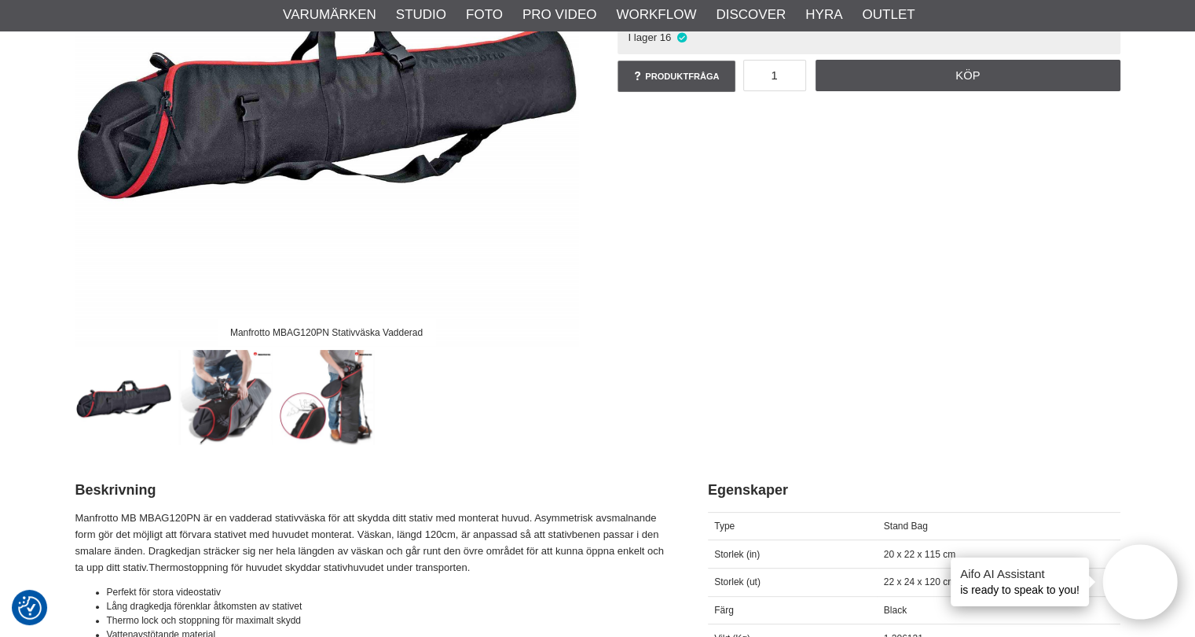
click at [351, 385] on img at bounding box center [326, 397] width 95 height 95
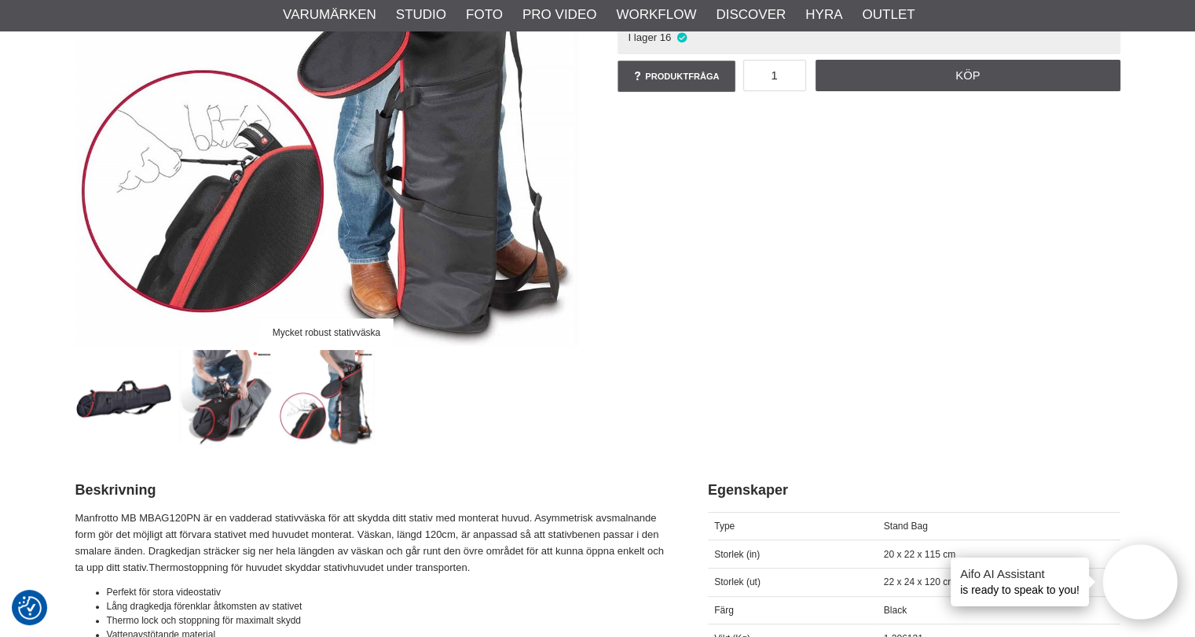
click at [226, 398] on img at bounding box center [225, 397] width 95 height 95
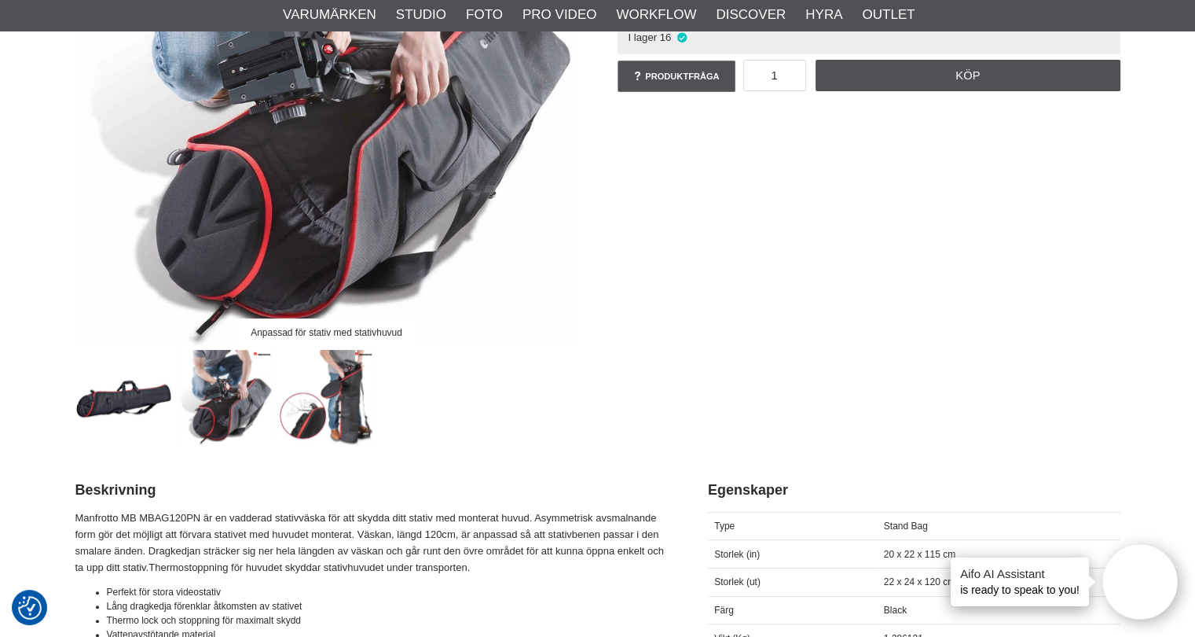
click at [88, 410] on img at bounding box center [123, 397] width 95 height 95
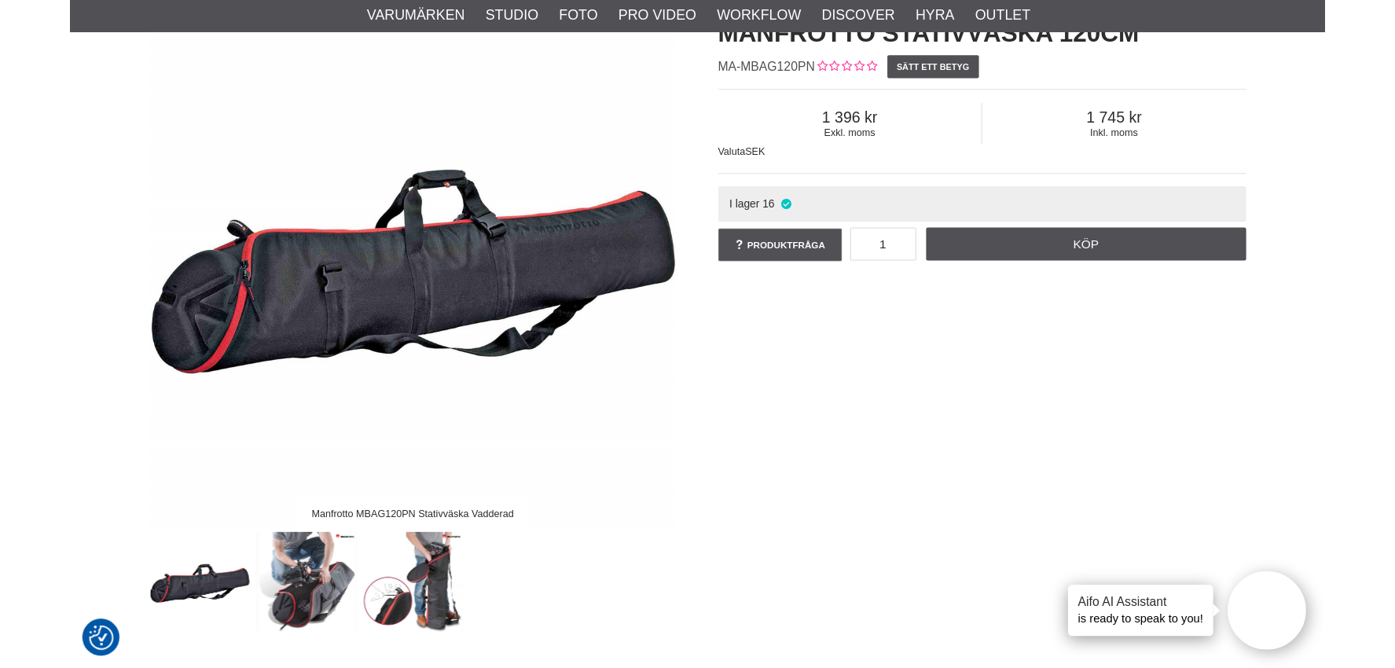
scroll to position [0, 0]
